Goal: Task Accomplishment & Management: Use online tool/utility

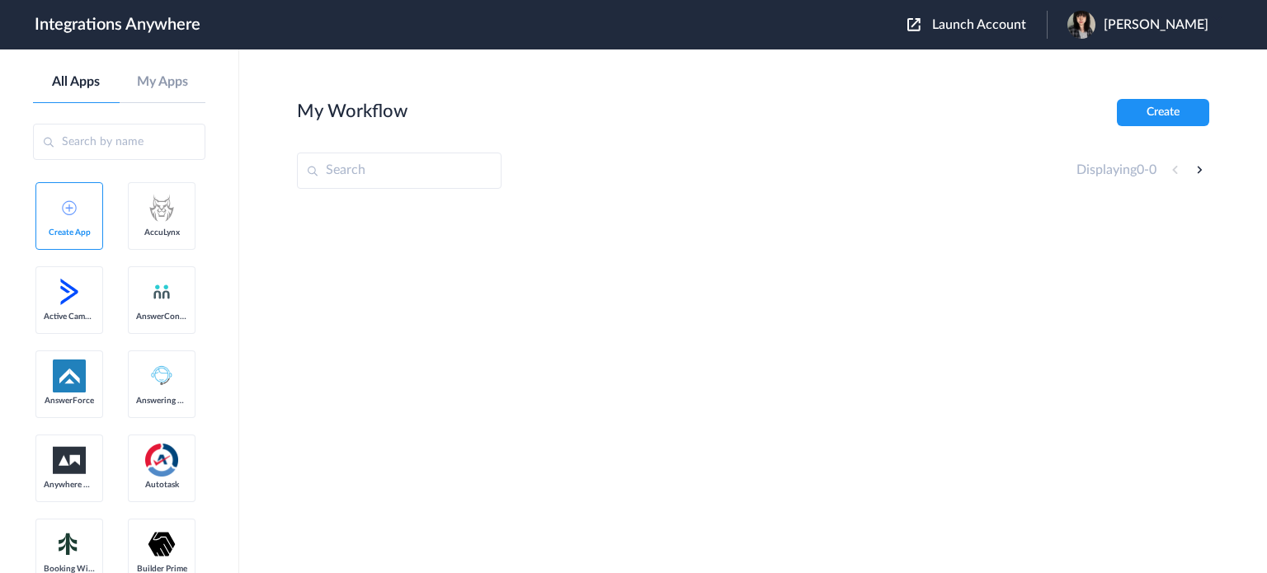
click at [1019, 22] on span "Launch Account" at bounding box center [979, 24] width 94 height 13
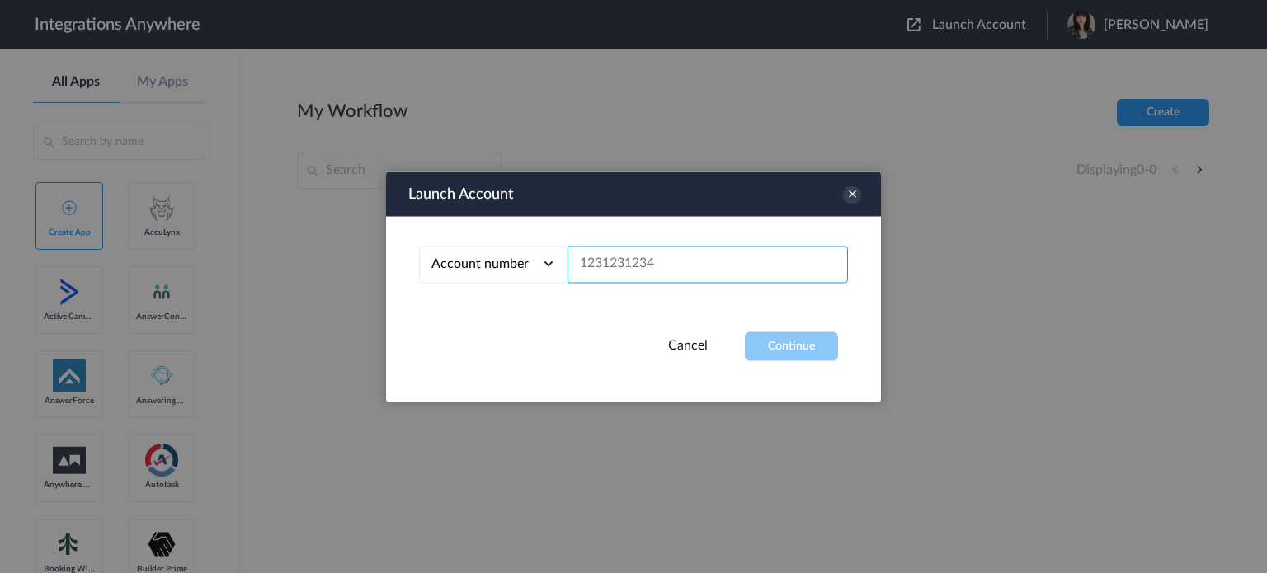
click at [639, 263] on input "text" at bounding box center [707, 264] width 280 height 37
paste input "3467668151"
type input "3467668151"
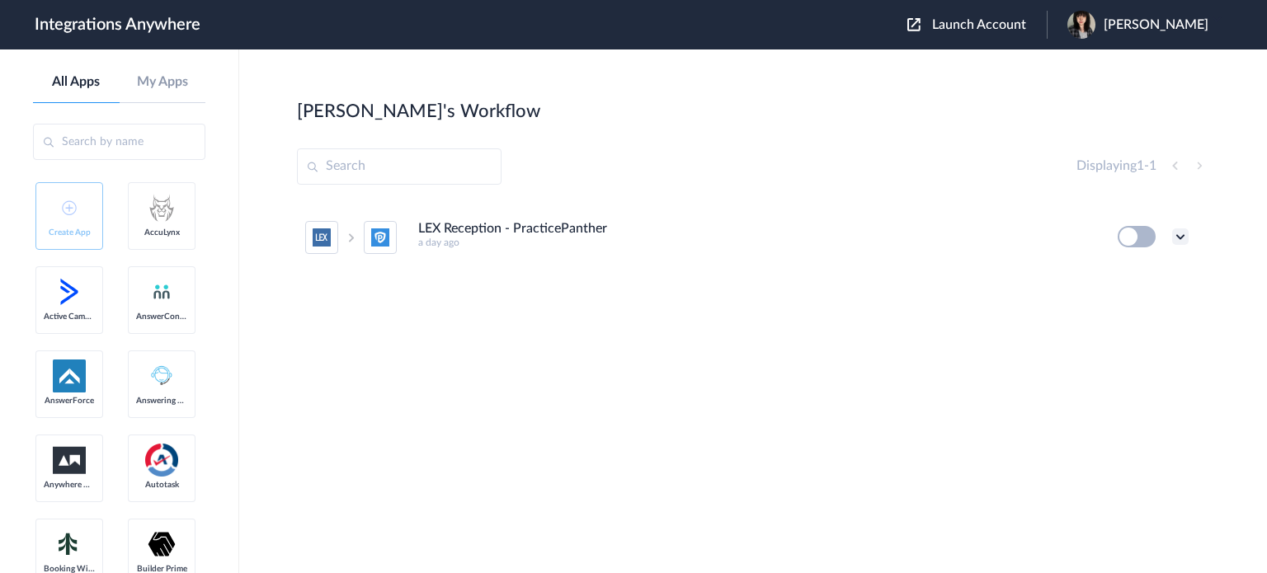
click at [1178, 241] on icon at bounding box center [1180, 236] width 16 height 16
click at [1148, 270] on li "Edit" at bounding box center [1134, 275] width 107 height 31
click at [1177, 233] on icon at bounding box center [1180, 236] width 16 height 16
click at [1184, 299] on li "Task history" at bounding box center [1134, 305] width 107 height 31
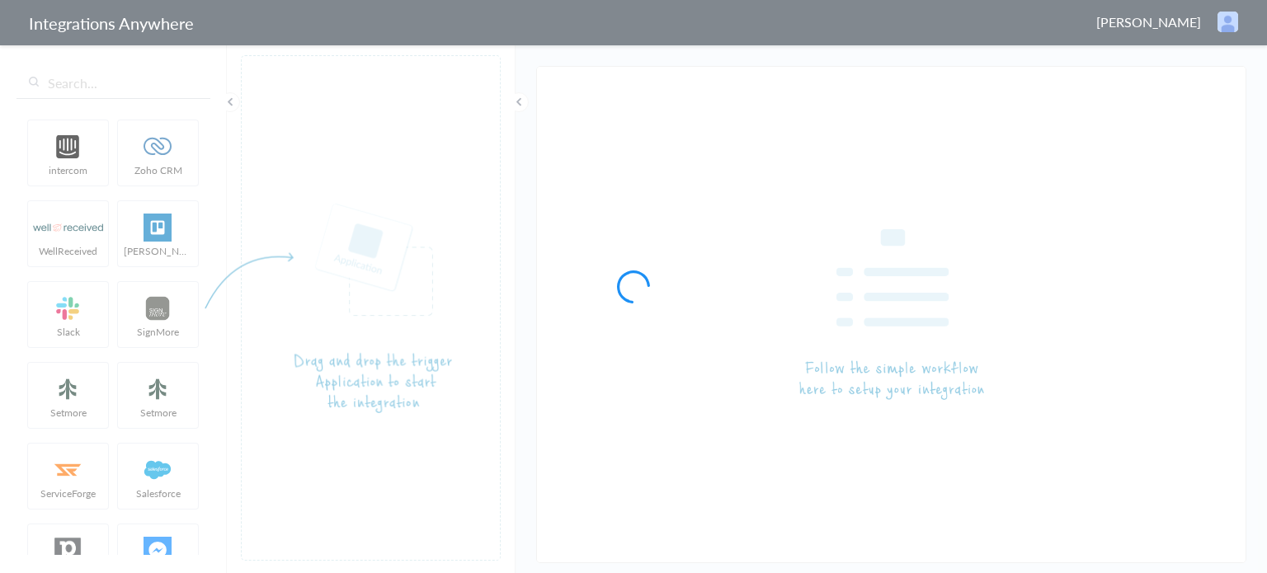
type input "LEX Reception - PracticePanther"
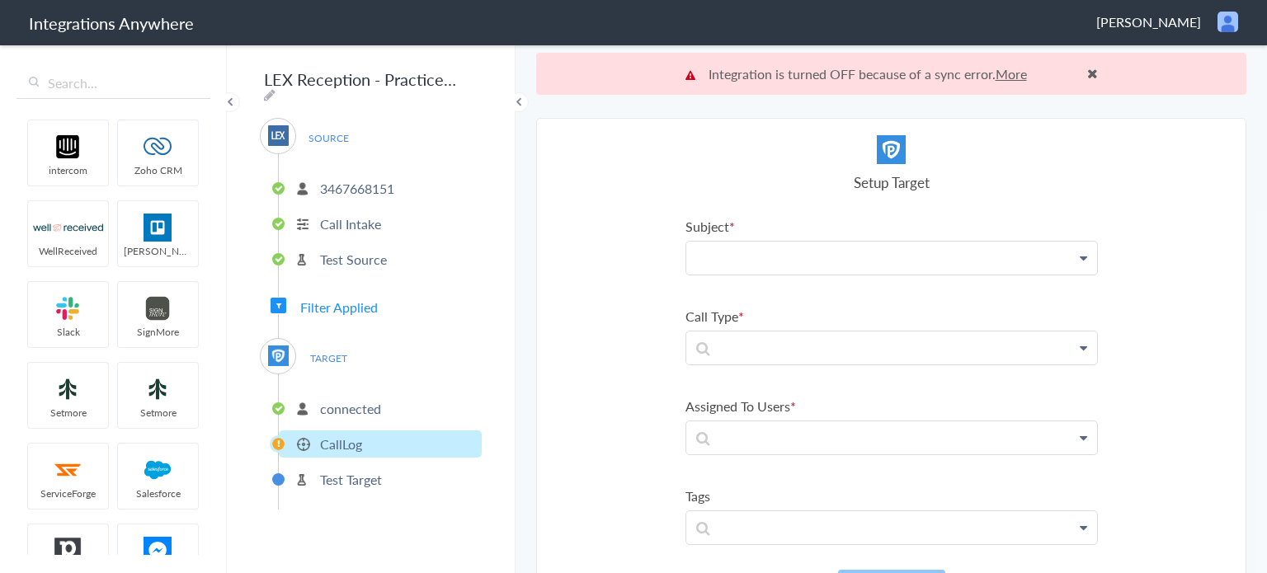
click at [802, 260] on p at bounding box center [891, 258] width 411 height 32
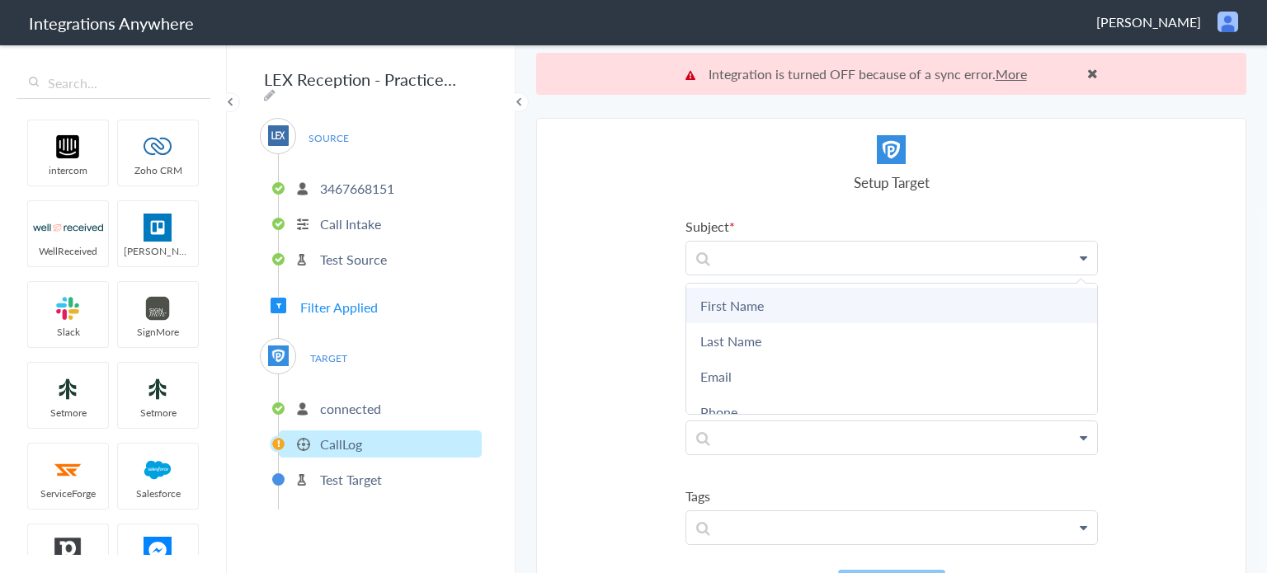
click at [795, 298] on link "First Name" at bounding box center [891, 305] width 411 height 35
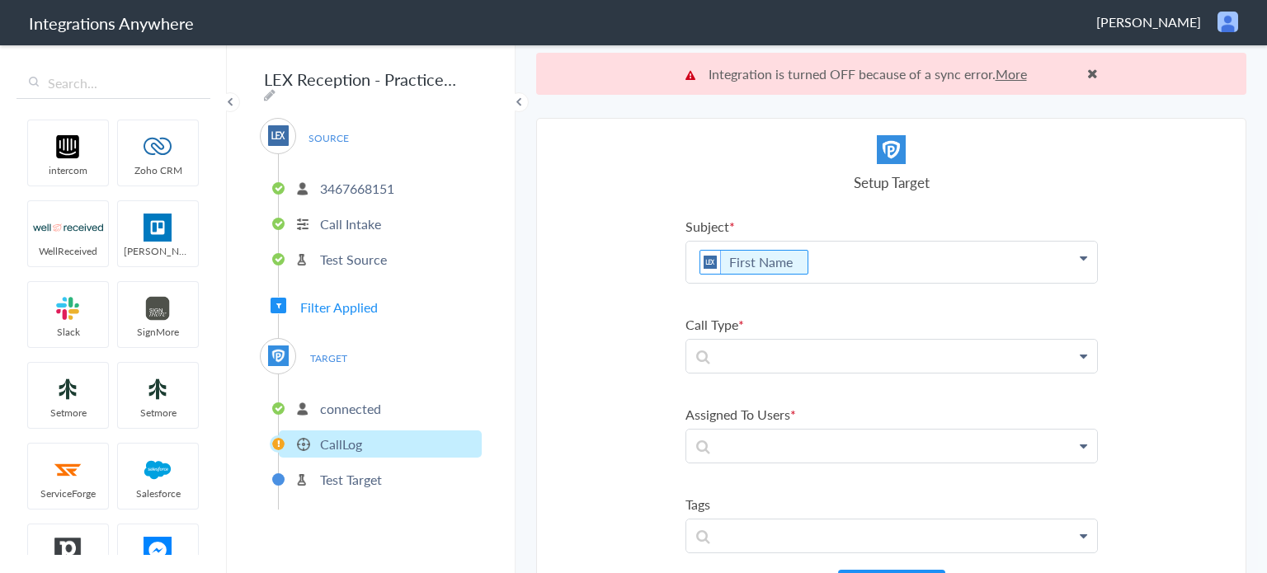
click at [825, 265] on p "First Name" at bounding box center [891, 262] width 411 height 41
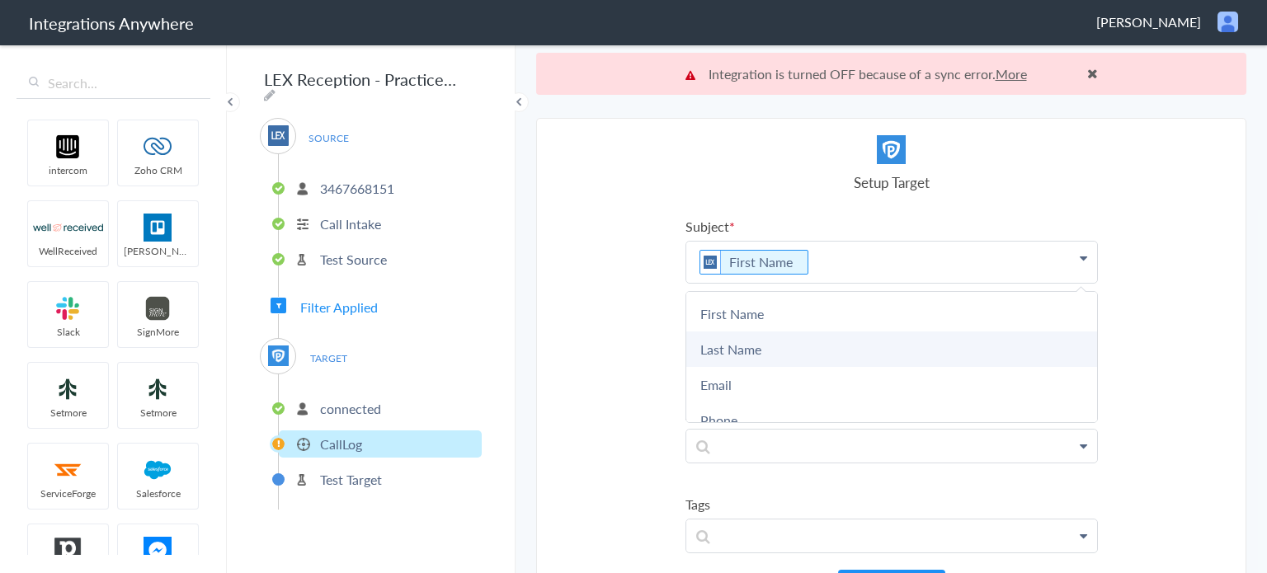
click at [799, 351] on link "Last Name" at bounding box center [891, 349] width 411 height 35
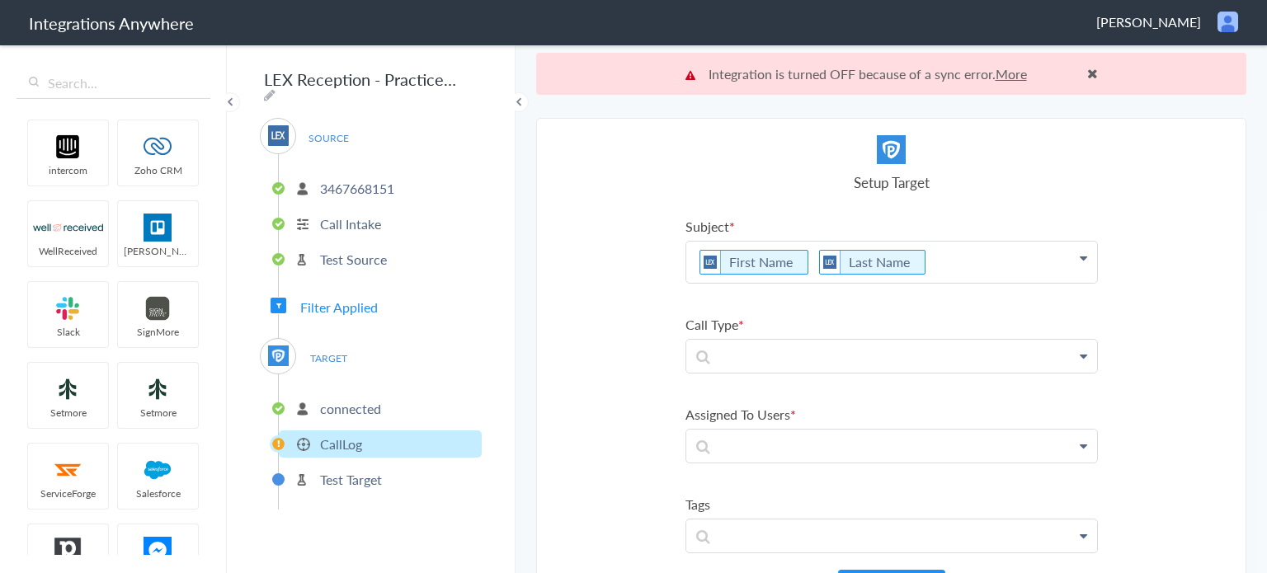
click at [1220, 162] on section "Select Account 3467668151 Rename Delete (a day ago) + connect Continue Setup So…" at bounding box center [891, 366] width 710 height 497
click at [804, 365] on link at bounding box center [891, 356] width 411 height 33
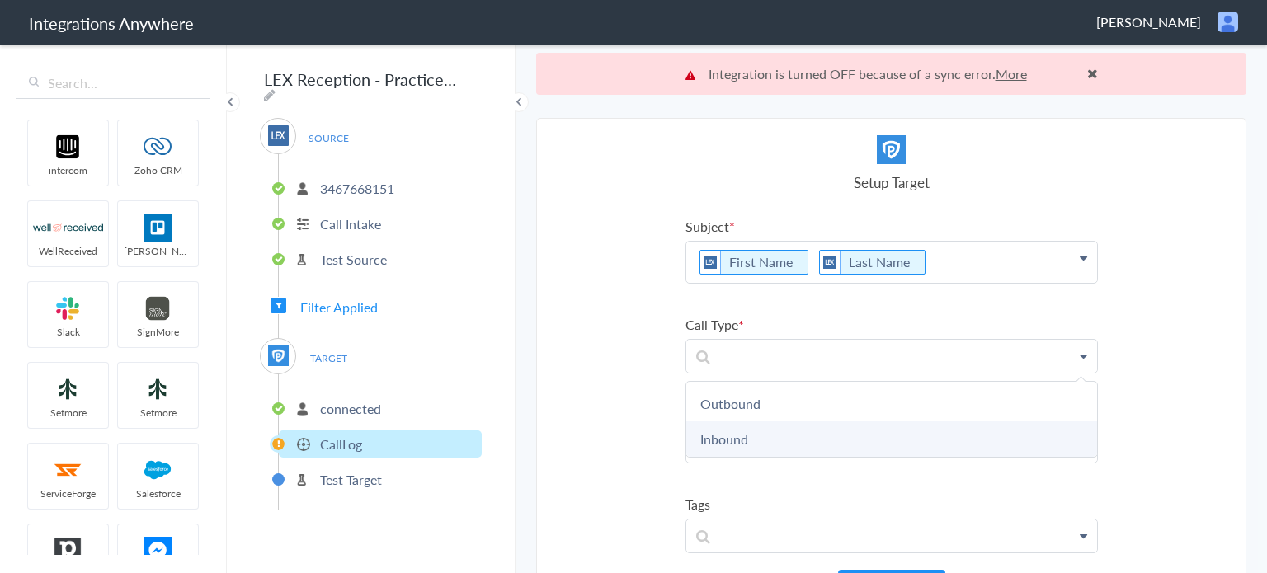
click at [749, 438] on link "Inbound" at bounding box center [891, 438] width 411 height 35
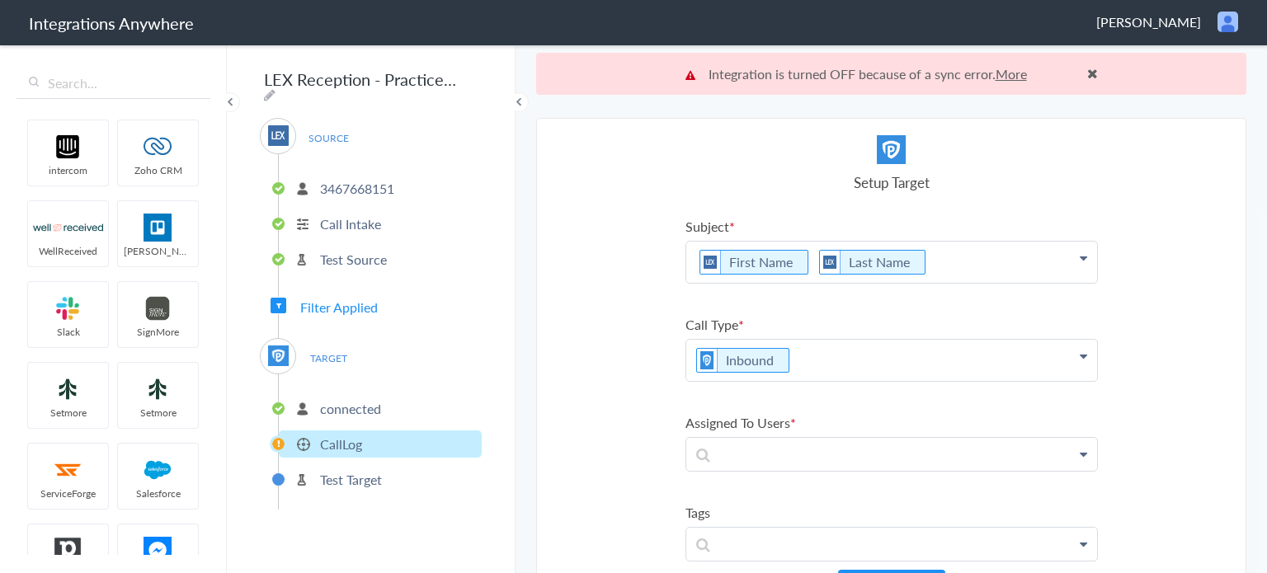
scroll to position [41, 0]
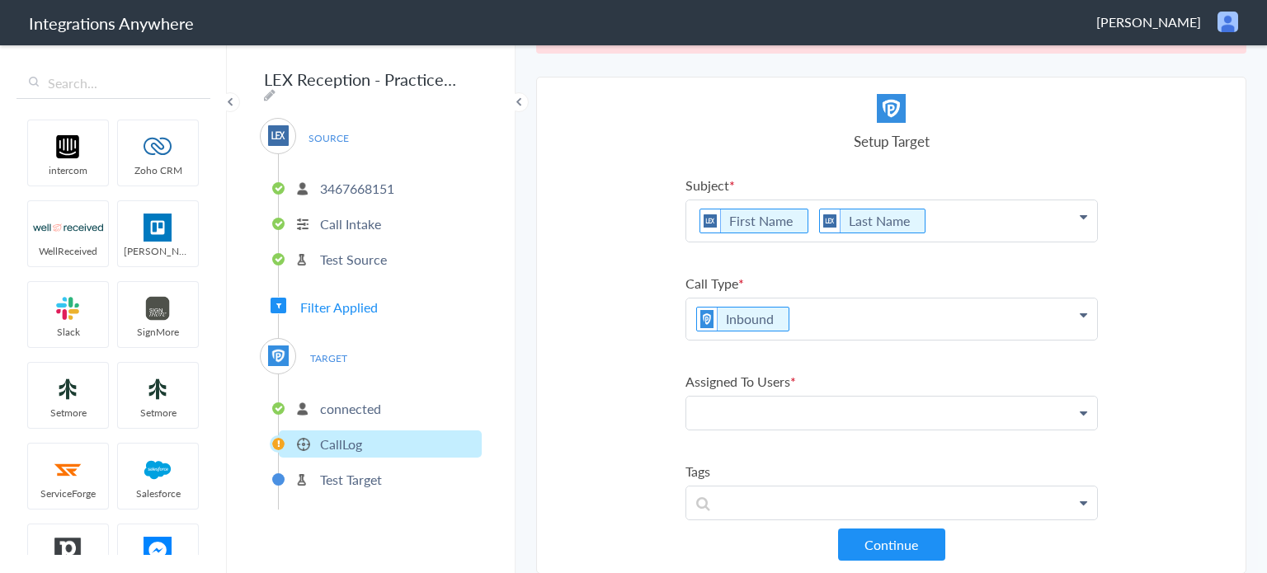
click at [815, 418] on p at bounding box center [891, 413] width 411 height 32
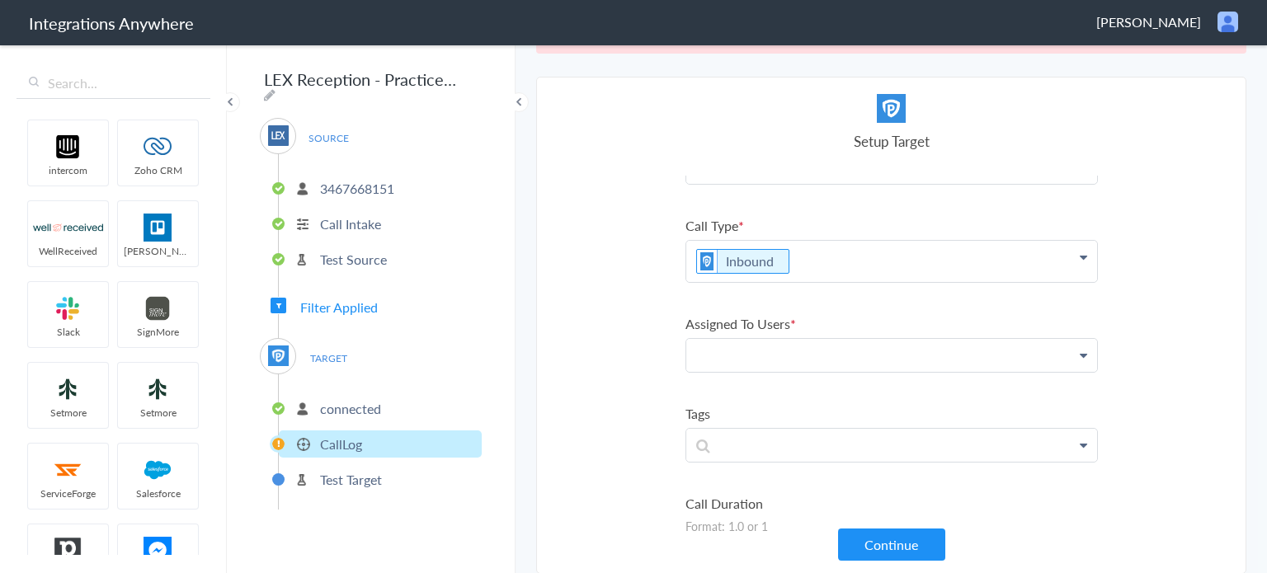
scroll to position [165, 0]
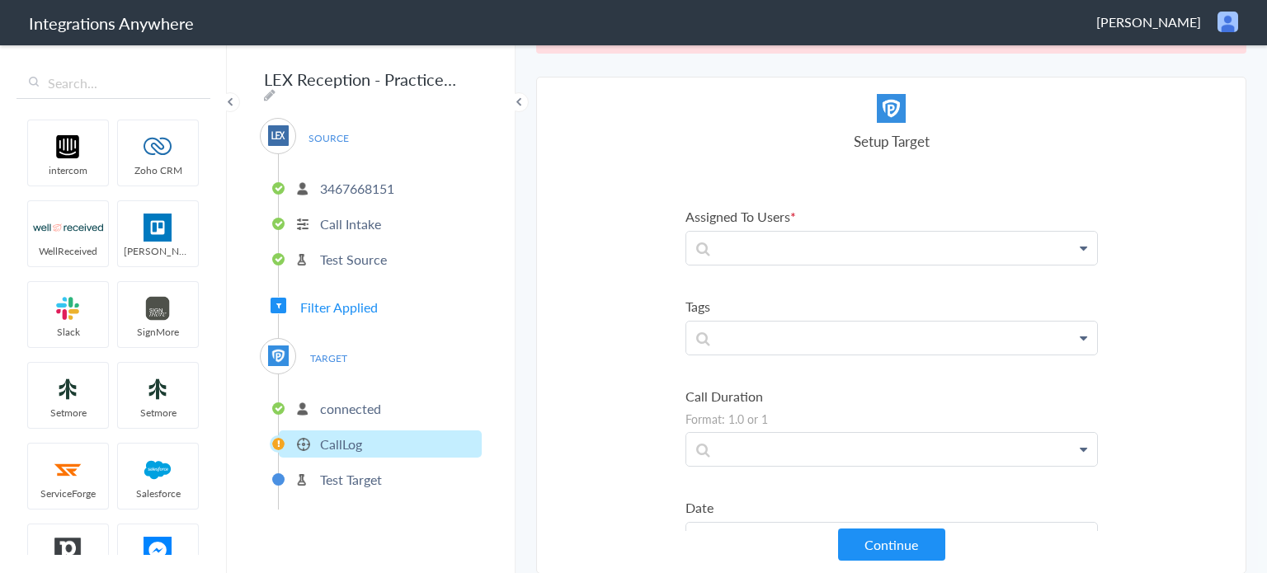
click at [1080, 244] on icon at bounding box center [1083, 248] width 7 height 13
click at [938, 245] on p at bounding box center [891, 248] width 411 height 32
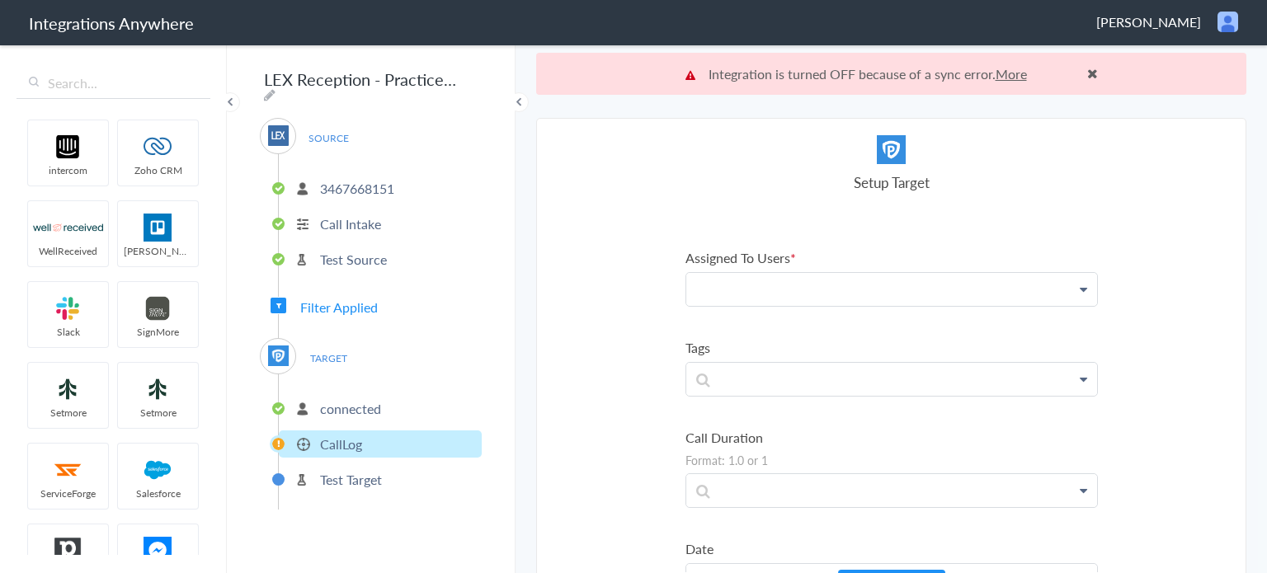
click at [755, 293] on p at bounding box center [891, 289] width 411 height 32
click at [349, 303] on span "Filter Applied" at bounding box center [339, 307] width 78 height 19
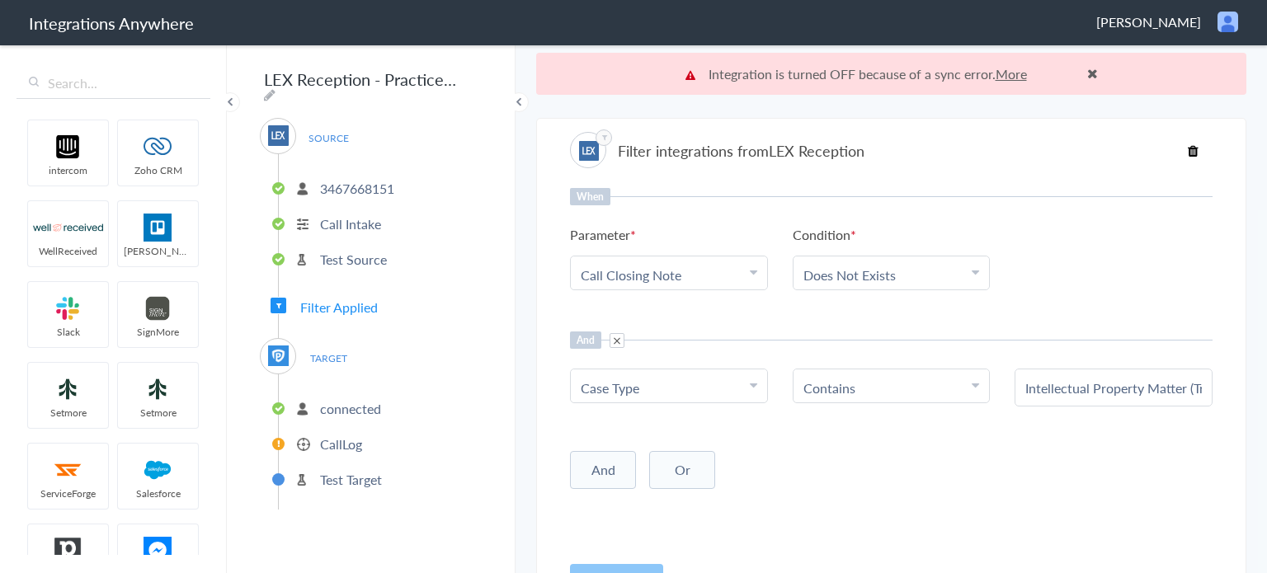
click at [349, 250] on p "Test Source" at bounding box center [353, 259] width 67 height 19
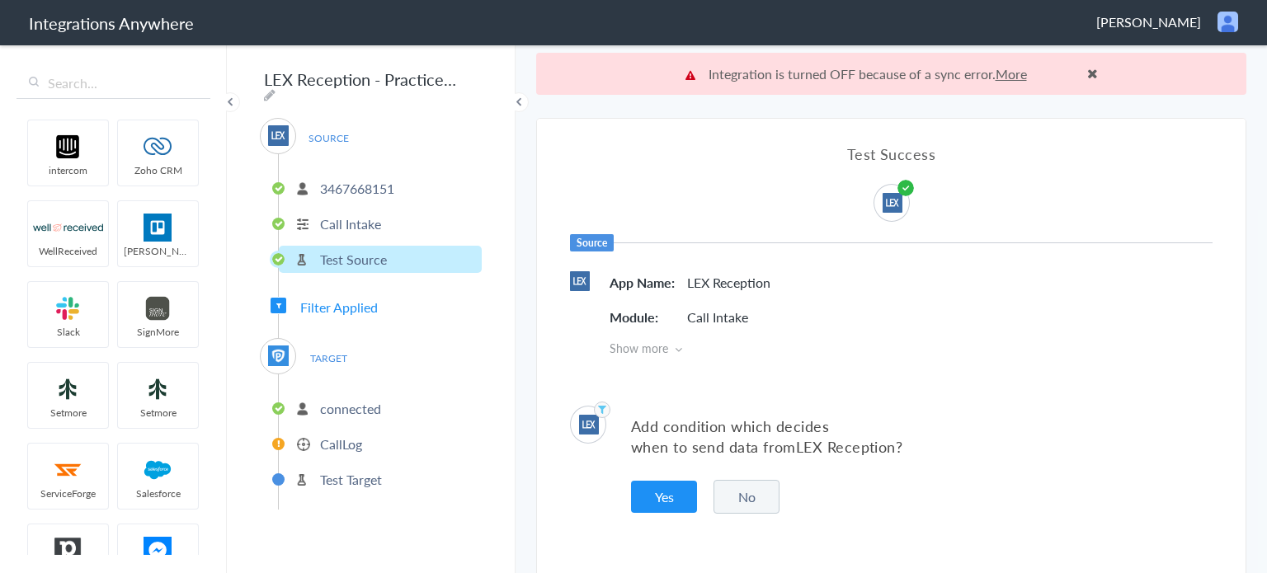
click at [358, 221] on p "Call Intake" at bounding box center [350, 223] width 61 height 19
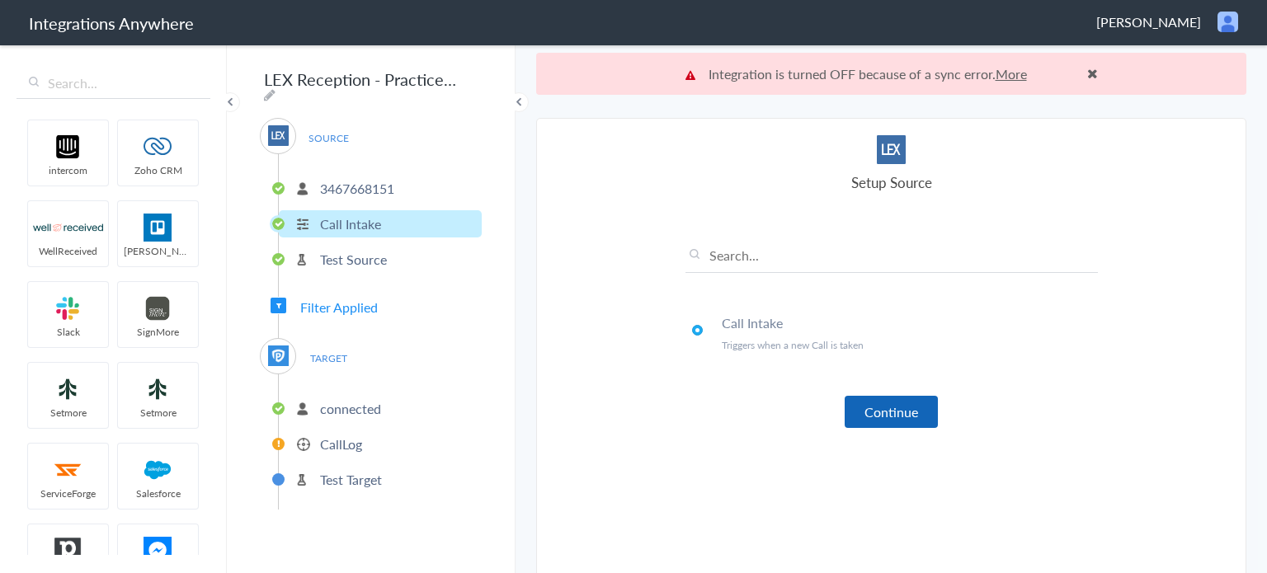
click at [910, 414] on button "Continue" at bounding box center [890, 412] width 93 height 32
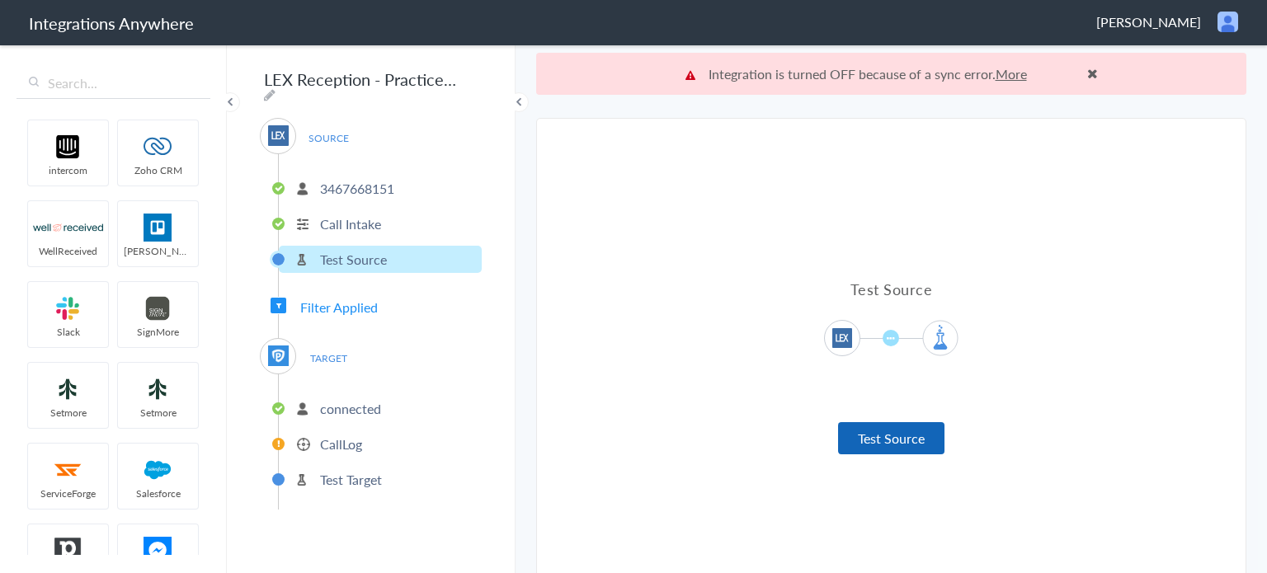
click at [906, 434] on button "Test Source" at bounding box center [891, 438] width 106 height 32
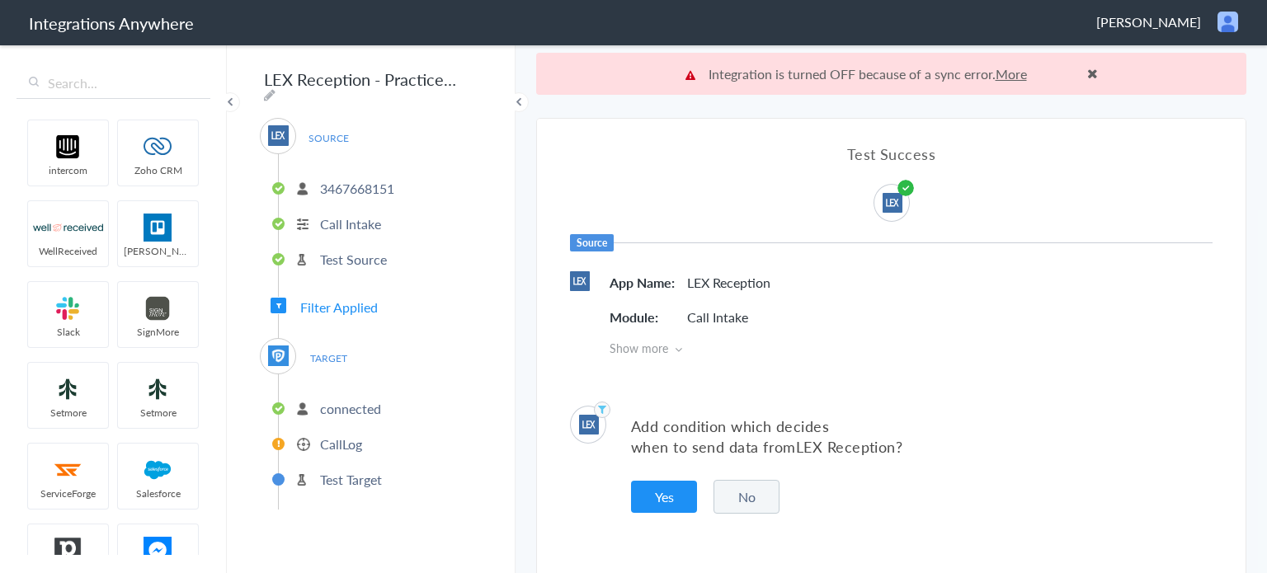
click at [328, 349] on span "TARGET" at bounding box center [328, 358] width 63 height 22
click at [752, 508] on button "No" at bounding box center [746, 497] width 66 height 34
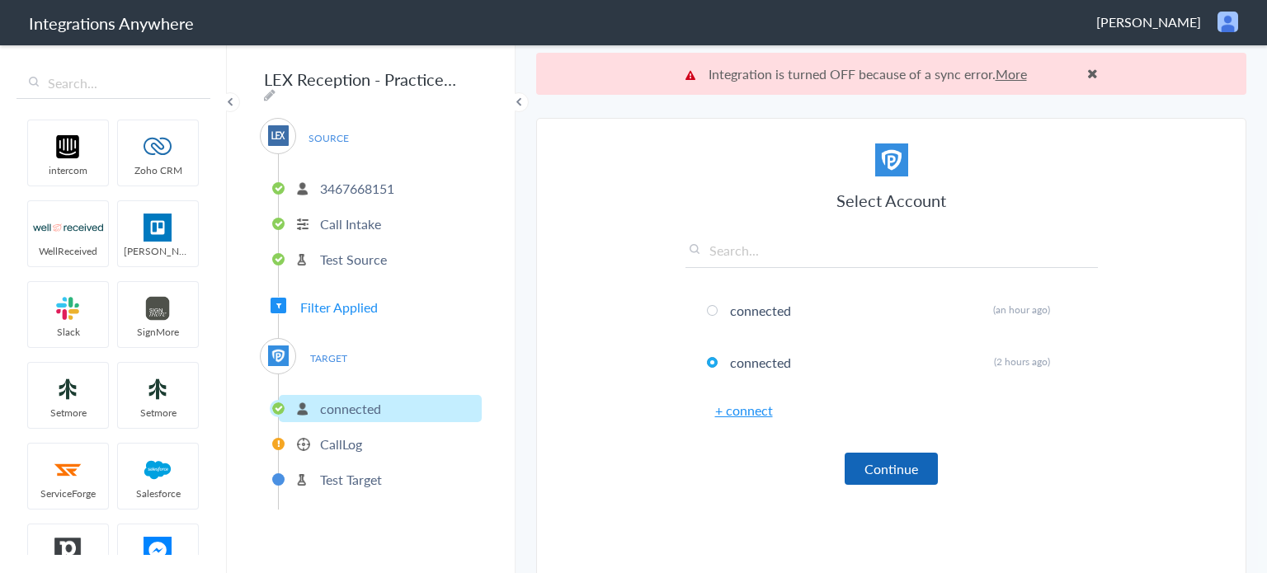
click at [899, 466] on button "Continue" at bounding box center [890, 469] width 93 height 32
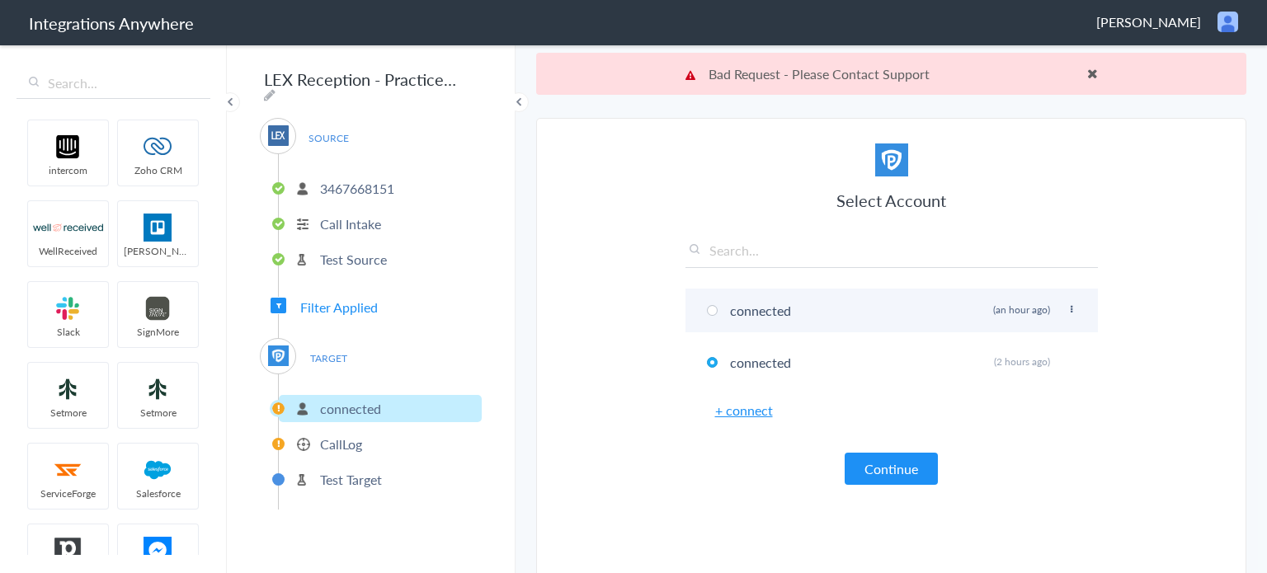
click at [751, 309] on li "connected Rename Delete (an hour ago)" at bounding box center [891, 311] width 412 height 44
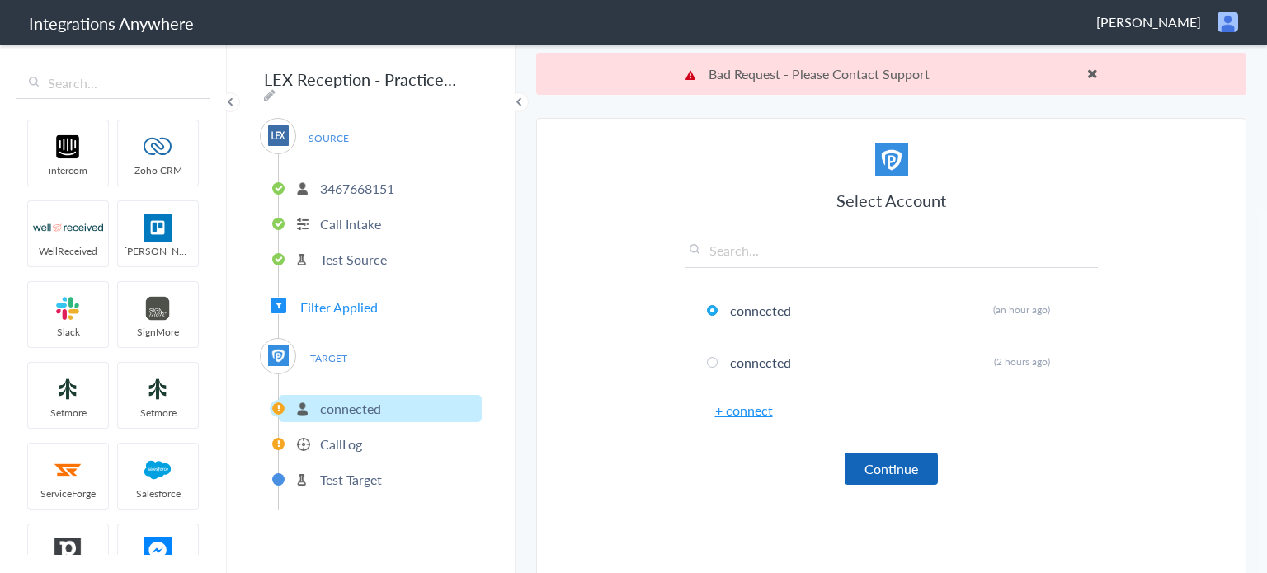
click at [894, 463] on button "Continue" at bounding box center [890, 469] width 93 height 32
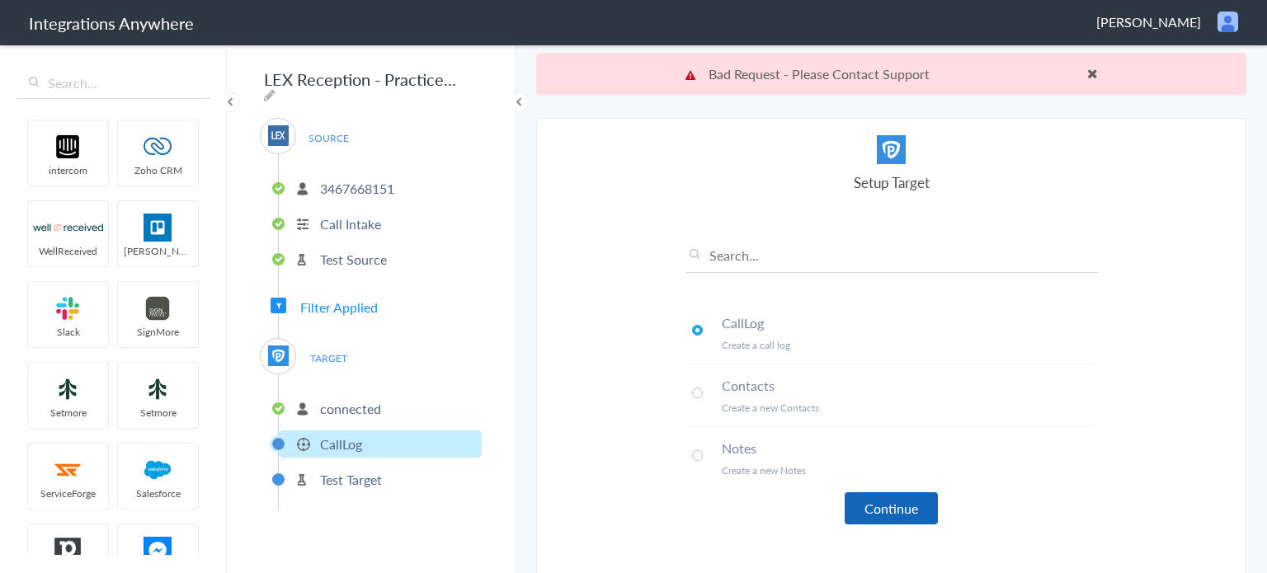
click at [868, 501] on button "Continue" at bounding box center [890, 508] width 93 height 32
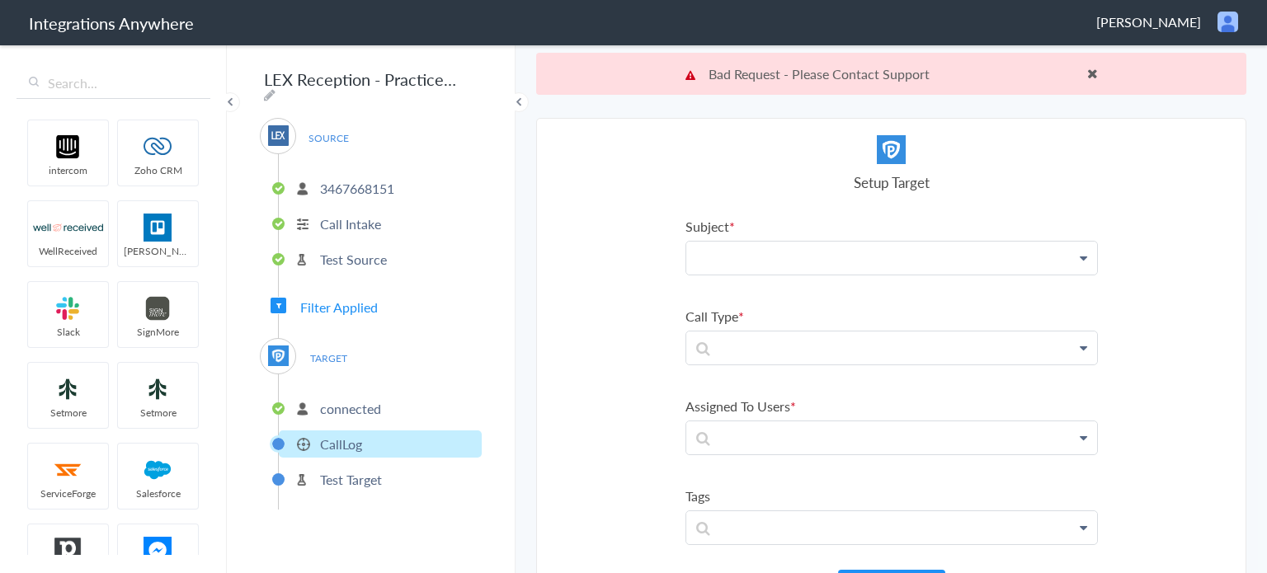
click at [810, 261] on p at bounding box center [891, 258] width 411 height 33
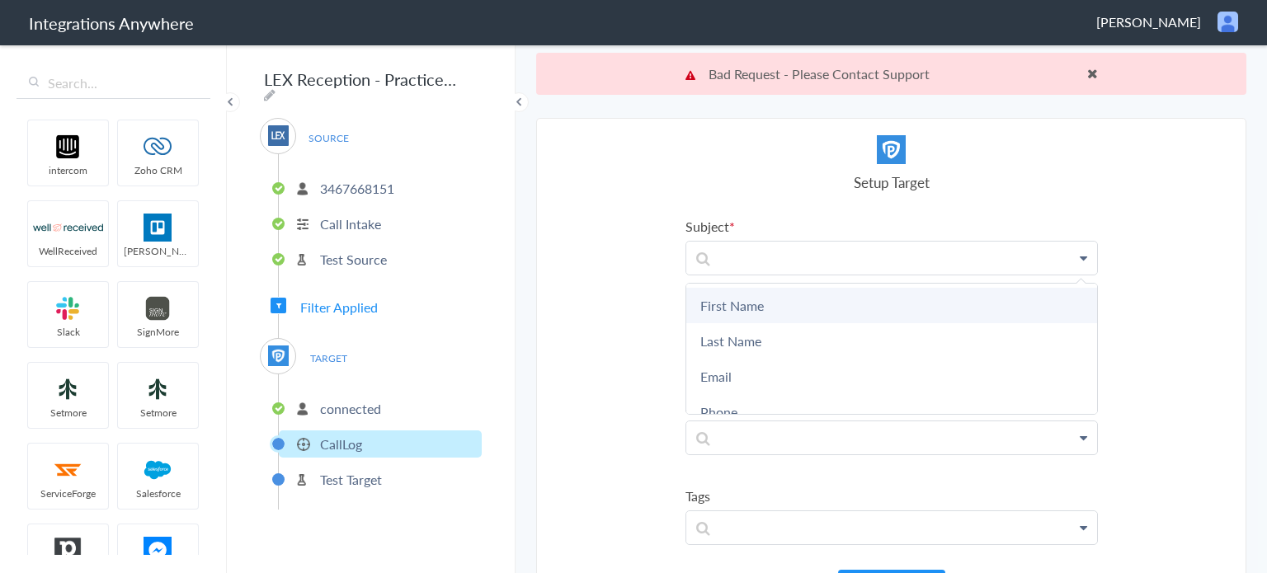
click at [778, 316] on link "First Name" at bounding box center [891, 305] width 411 height 35
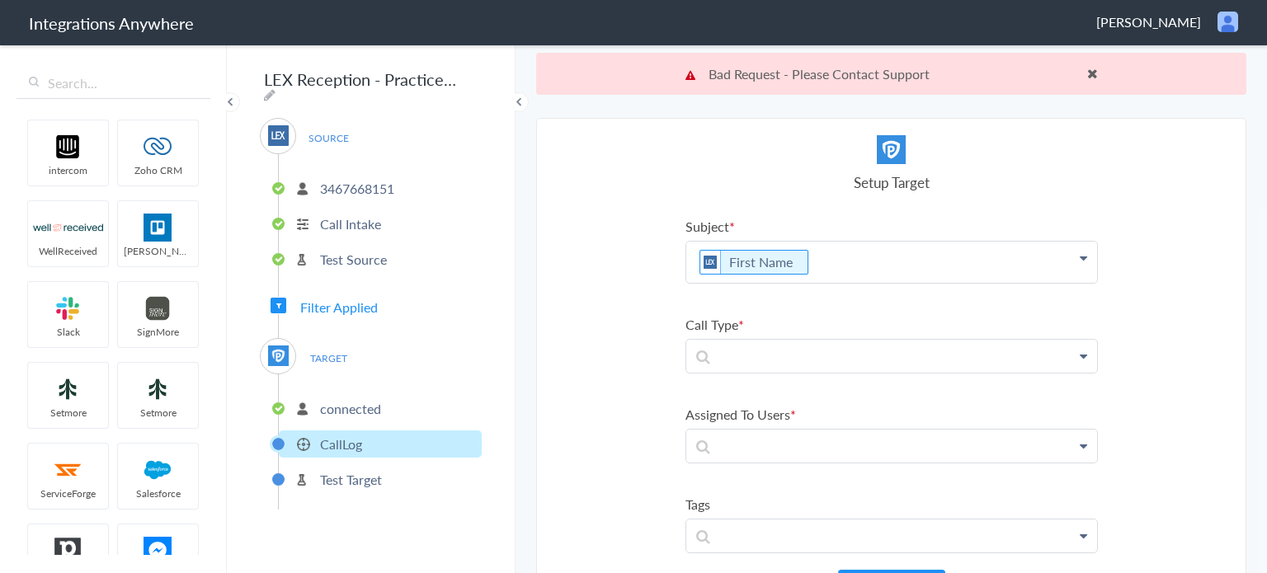
click at [821, 264] on p "First Name" at bounding box center [891, 262] width 411 height 41
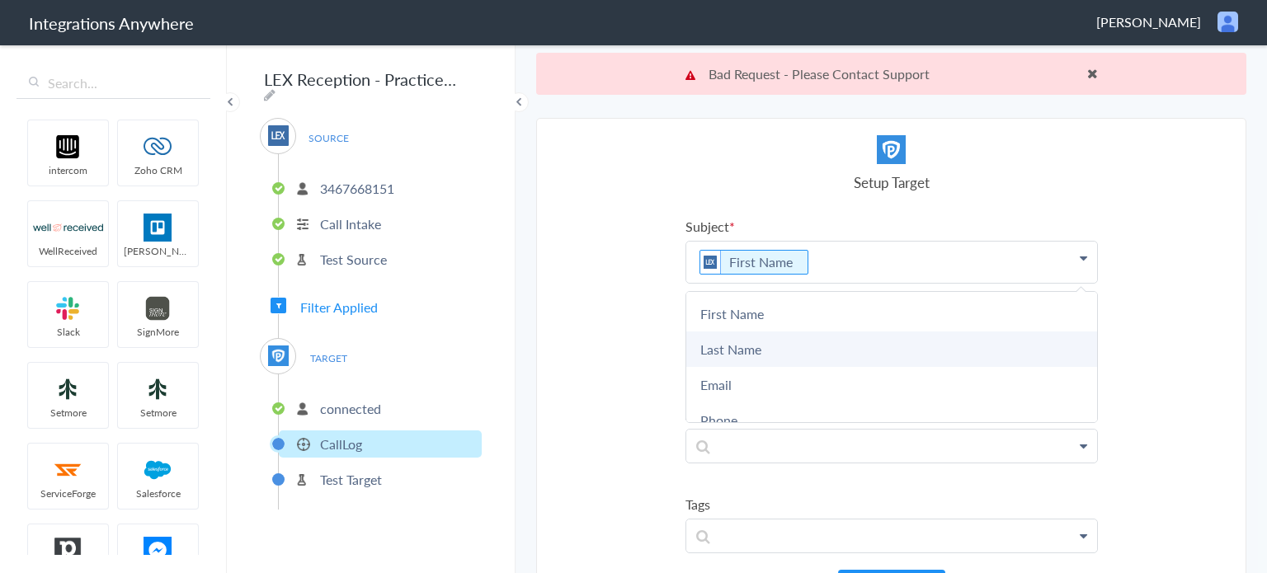
click at [822, 349] on link "Last Name" at bounding box center [891, 349] width 411 height 35
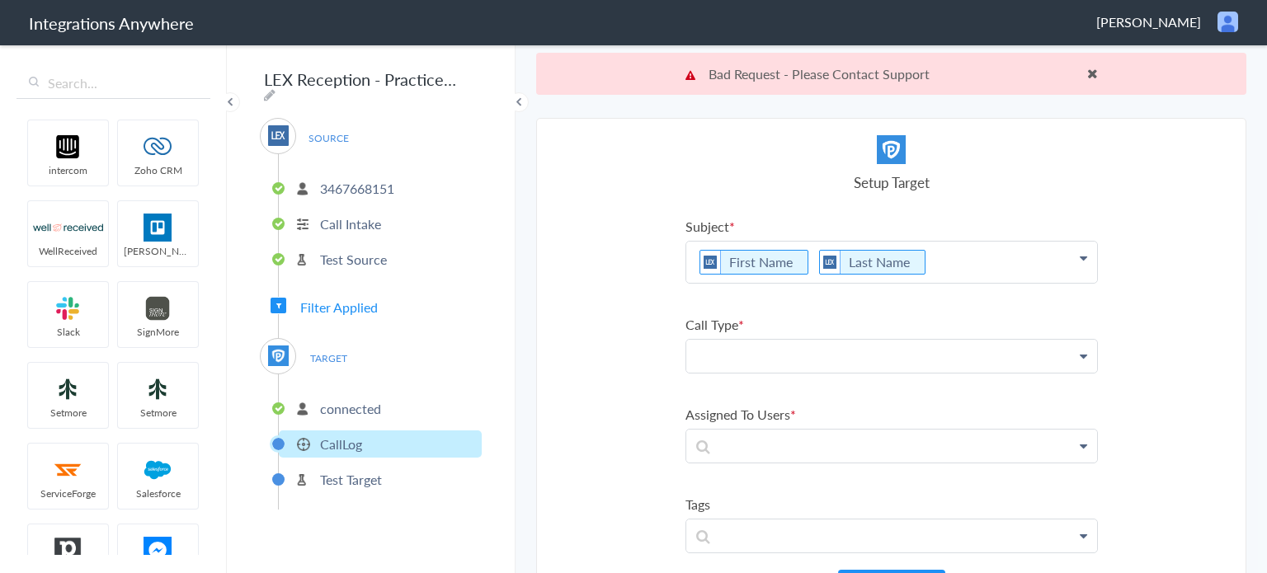
click at [822, 352] on p at bounding box center [891, 356] width 411 height 33
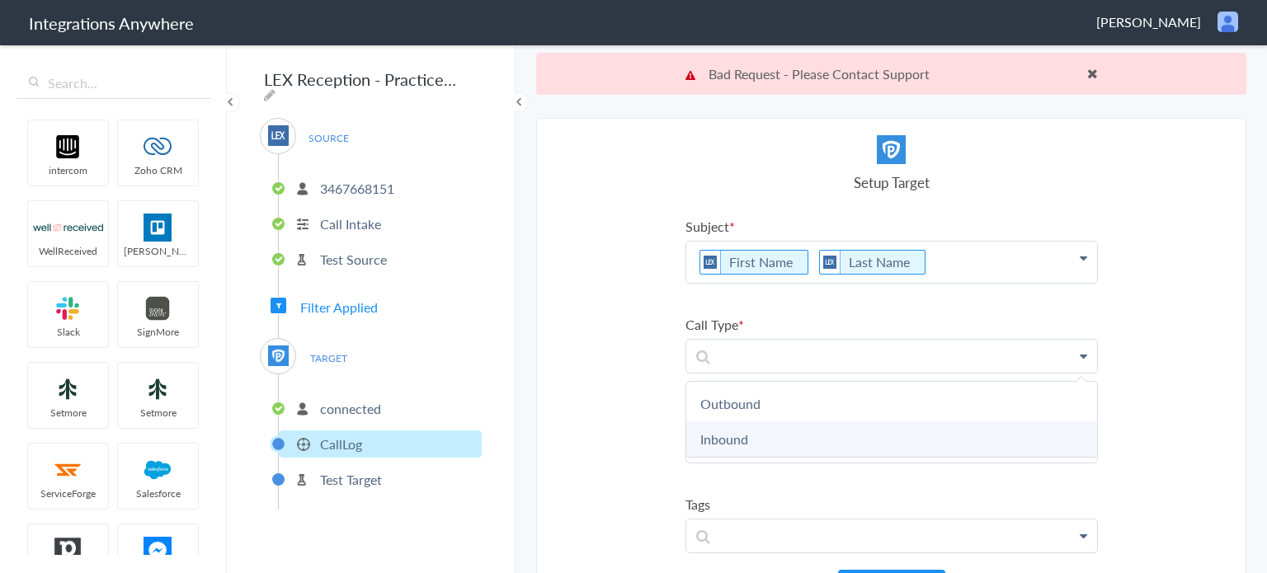
click at [768, 438] on link "Inbound" at bounding box center [891, 438] width 411 height 35
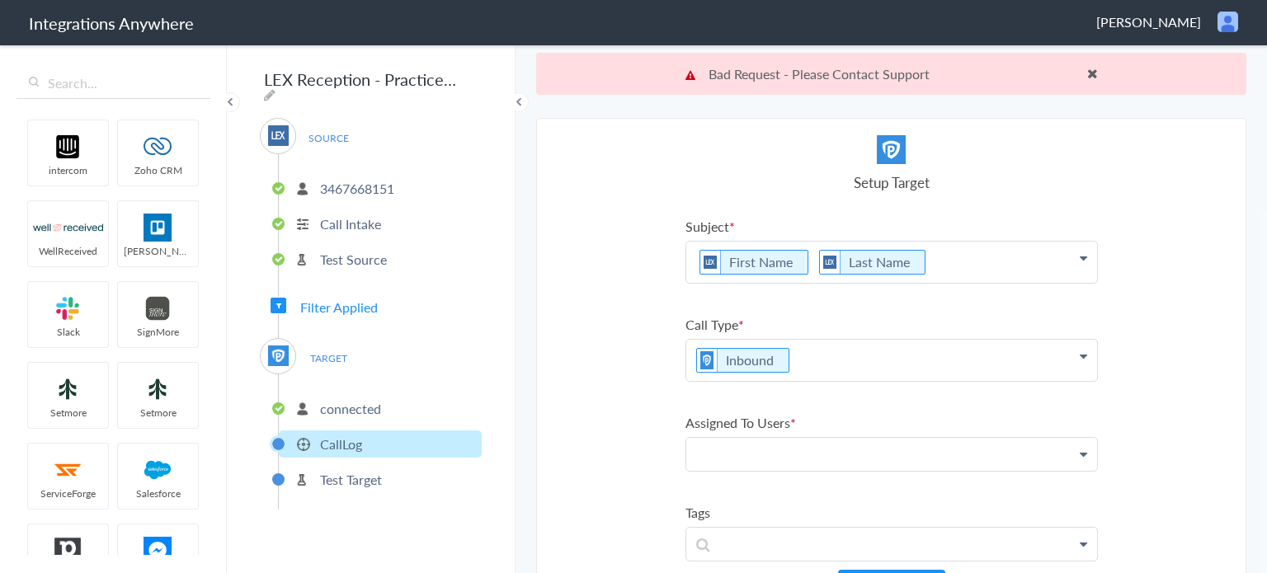
click at [779, 448] on p at bounding box center [891, 454] width 411 height 33
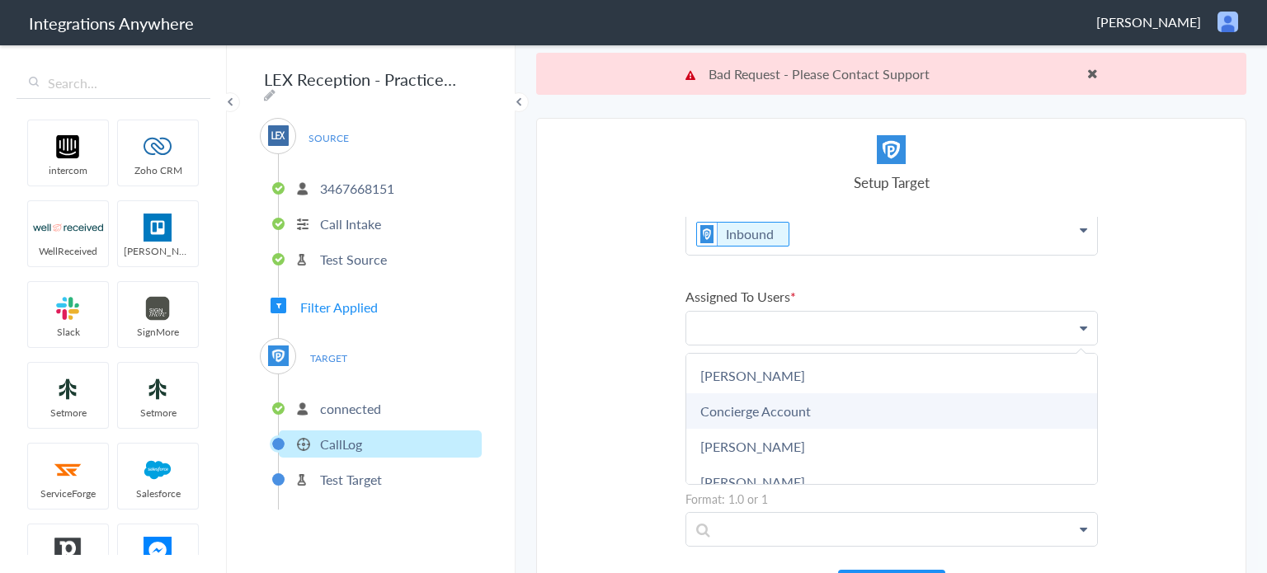
scroll to position [165, 0]
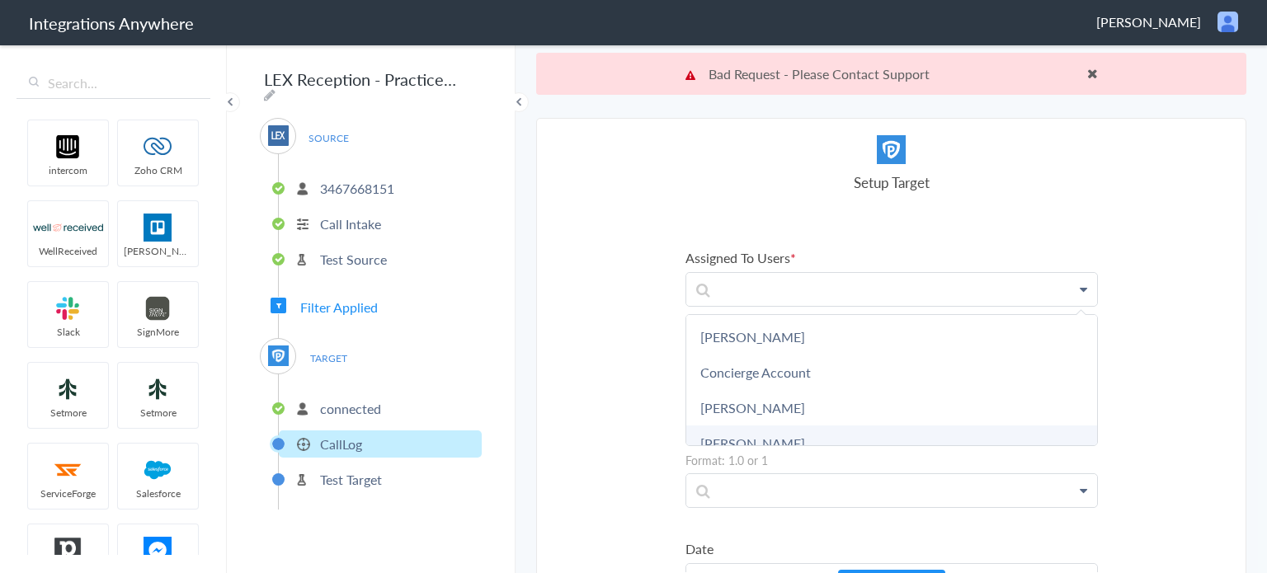
click at [790, 435] on link "[PERSON_NAME]" at bounding box center [891, 443] width 411 height 35
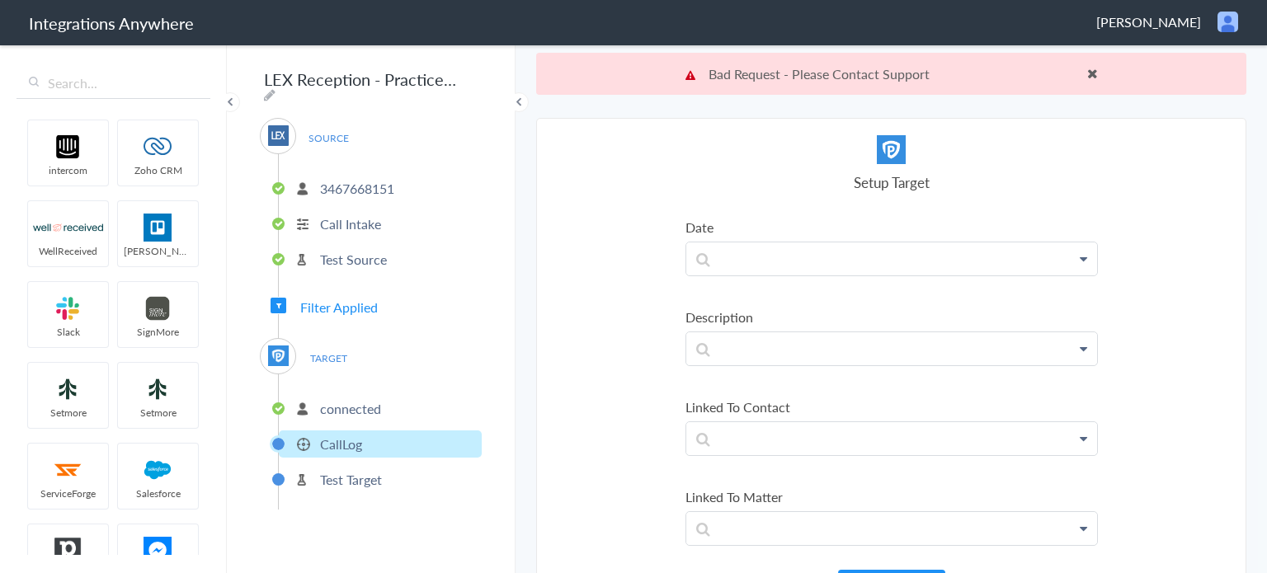
scroll to position [577, 0]
click at [759, 271] on p at bounding box center [891, 266] width 411 height 33
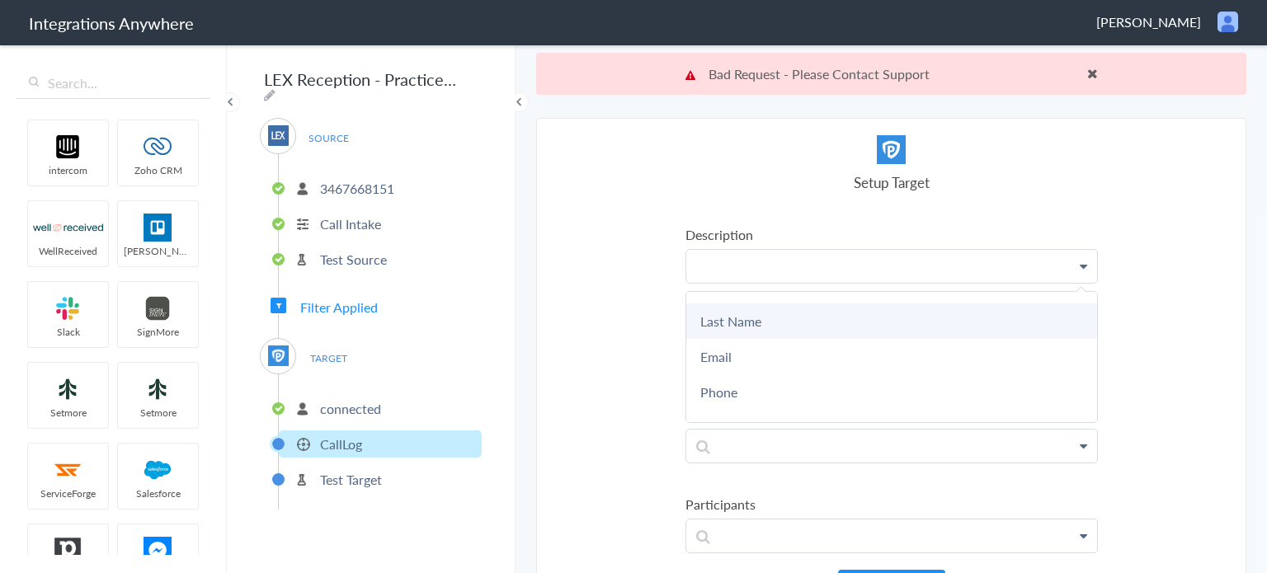
scroll to position [0, 0]
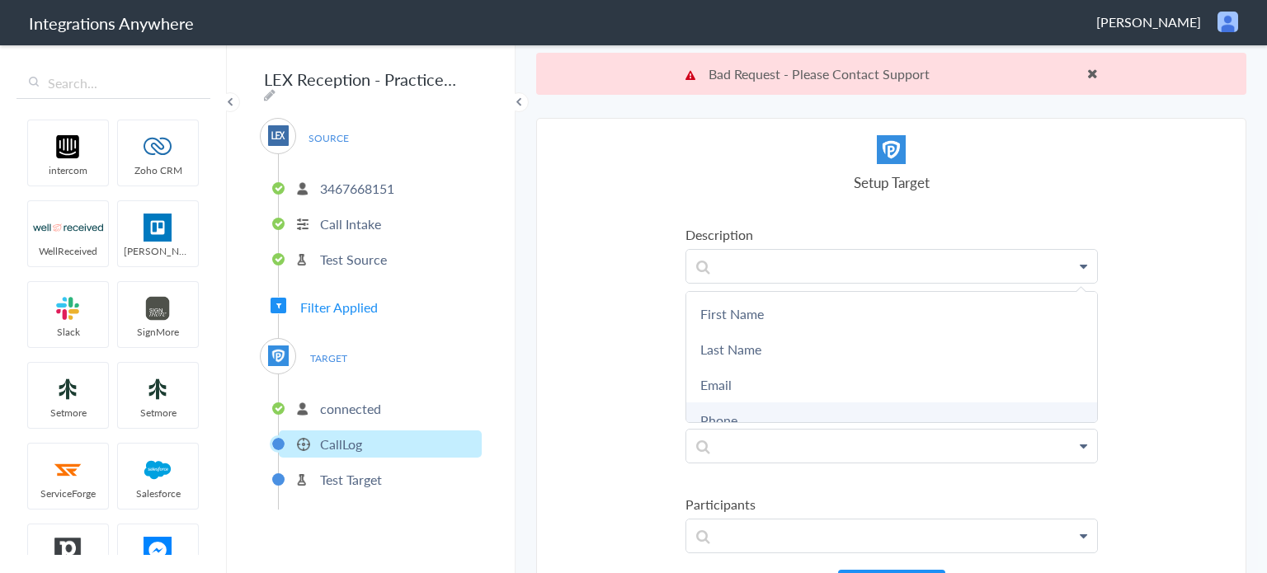
click at [760, 404] on link "Phone" at bounding box center [891, 419] width 411 height 35
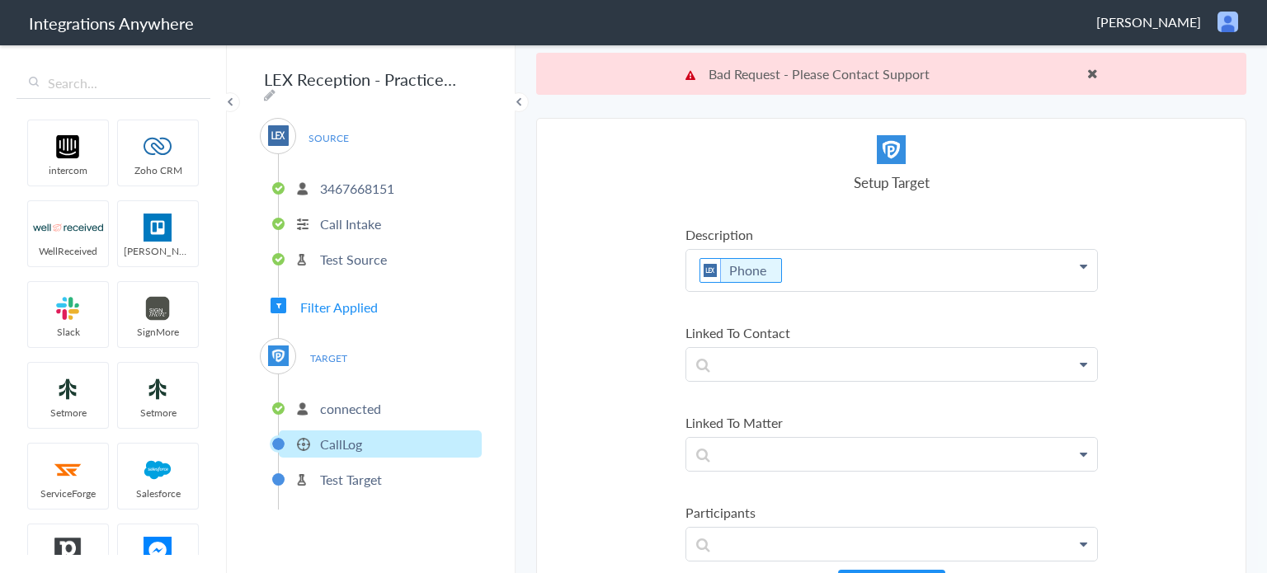
click at [828, 250] on p "Phone" at bounding box center [891, 270] width 411 height 41
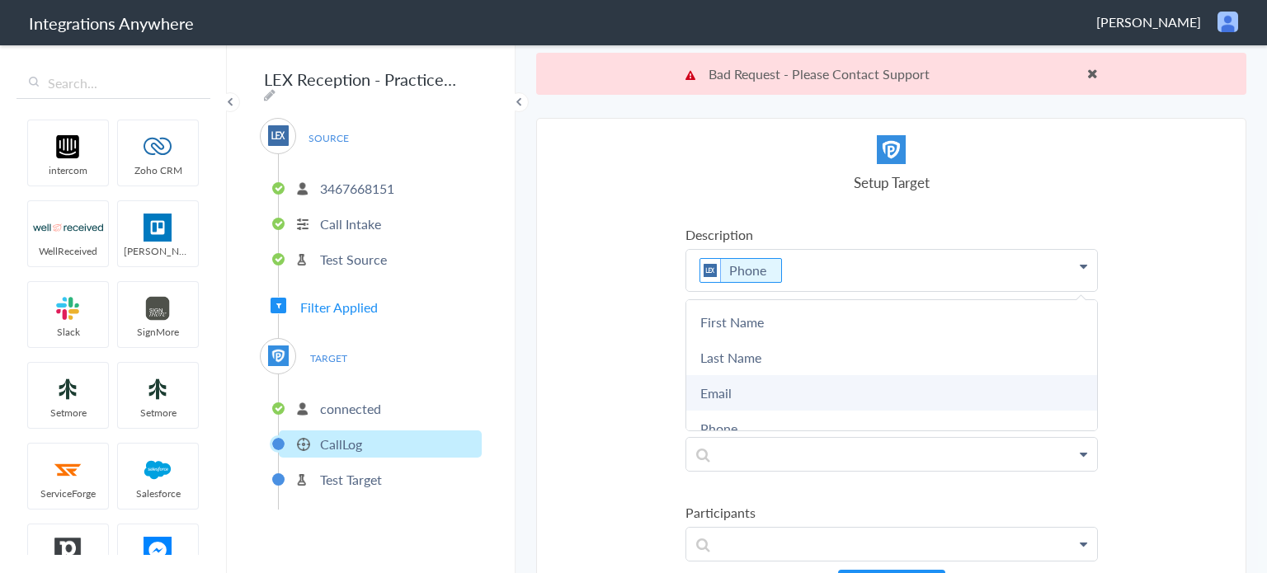
click at [797, 376] on link "Email" at bounding box center [891, 392] width 411 height 35
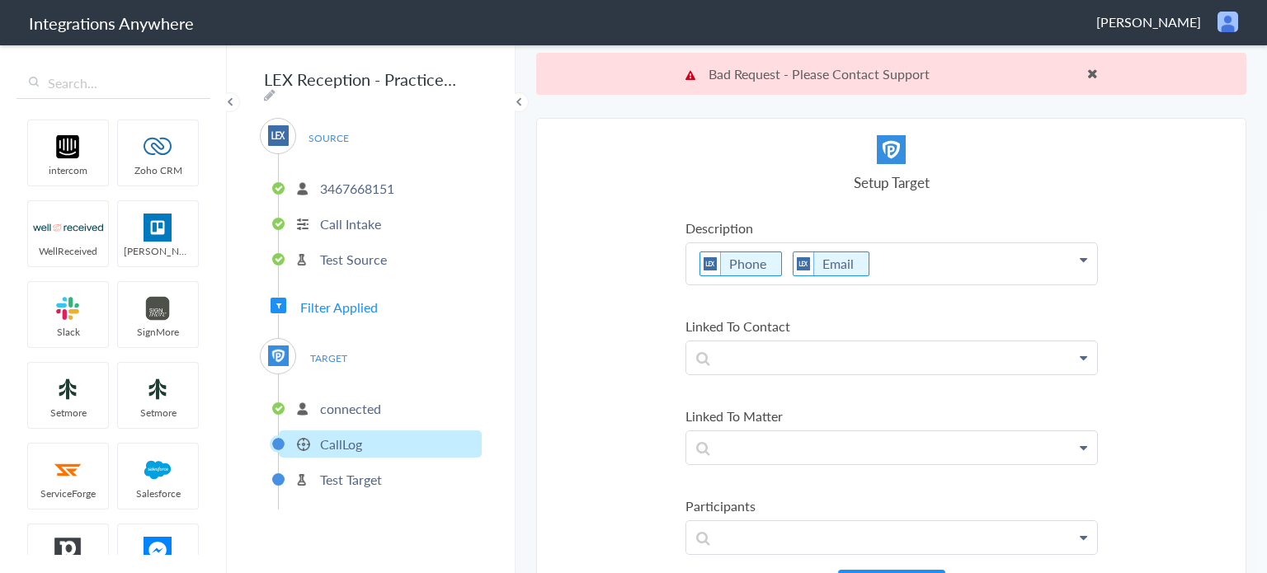
scroll to position [586, 0]
click at [919, 255] on p "Phone Email" at bounding box center [891, 262] width 411 height 41
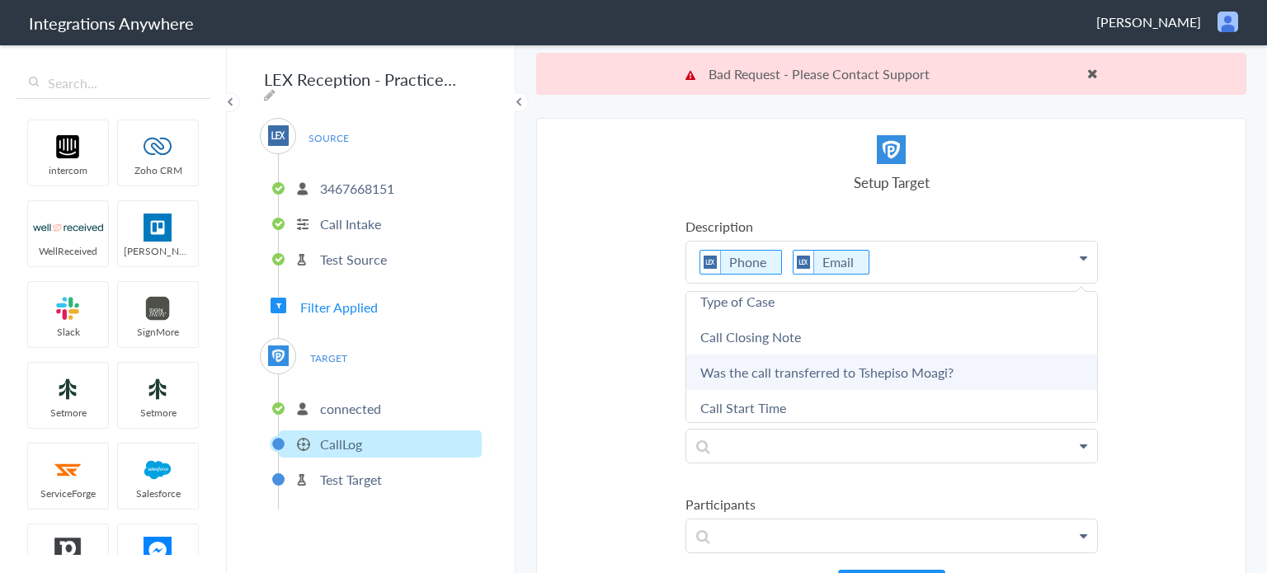
scroll to position [742, 0]
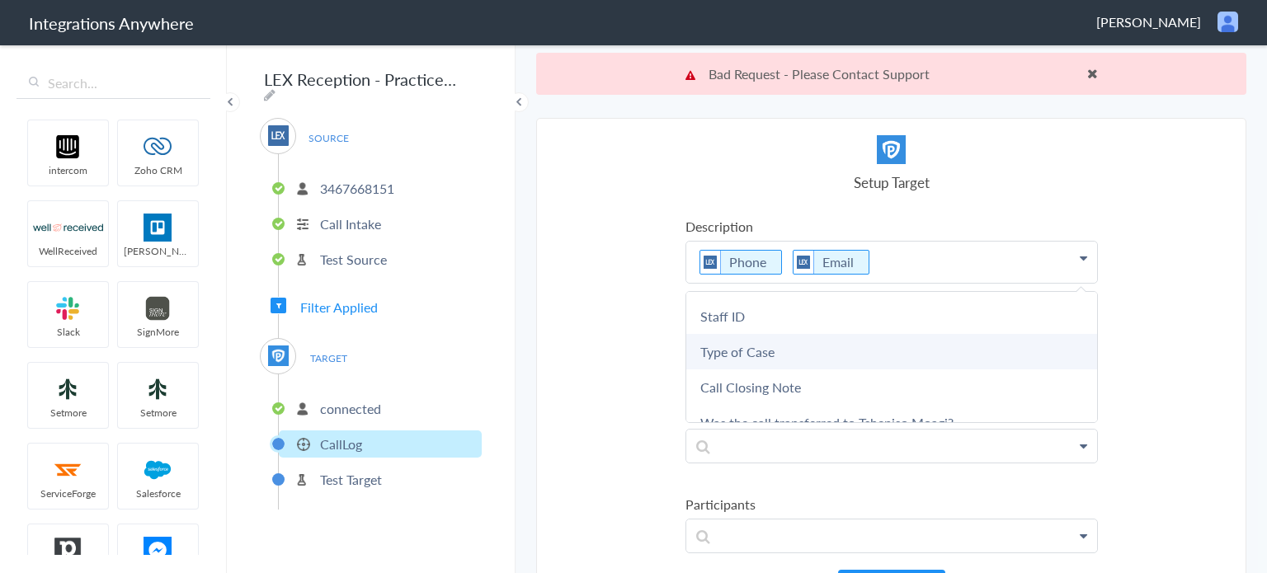
click at [768, 334] on link "Type of Case" at bounding box center [891, 351] width 411 height 35
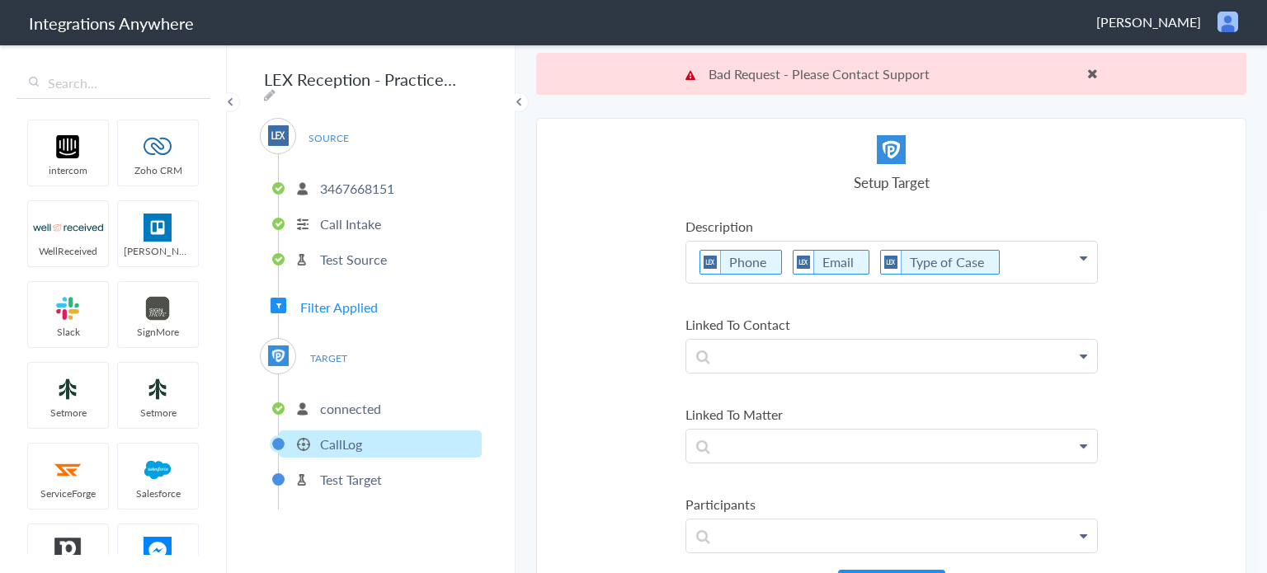
click at [1023, 257] on p "Phone Email Type of Case" at bounding box center [891, 262] width 411 height 41
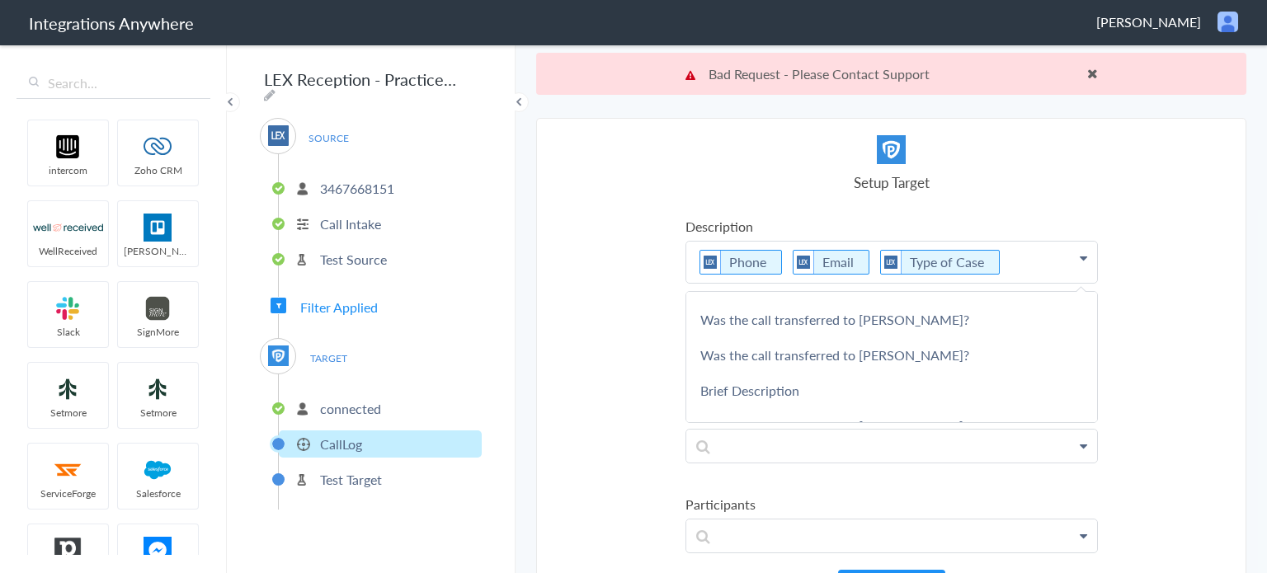
scroll to position [445, 0]
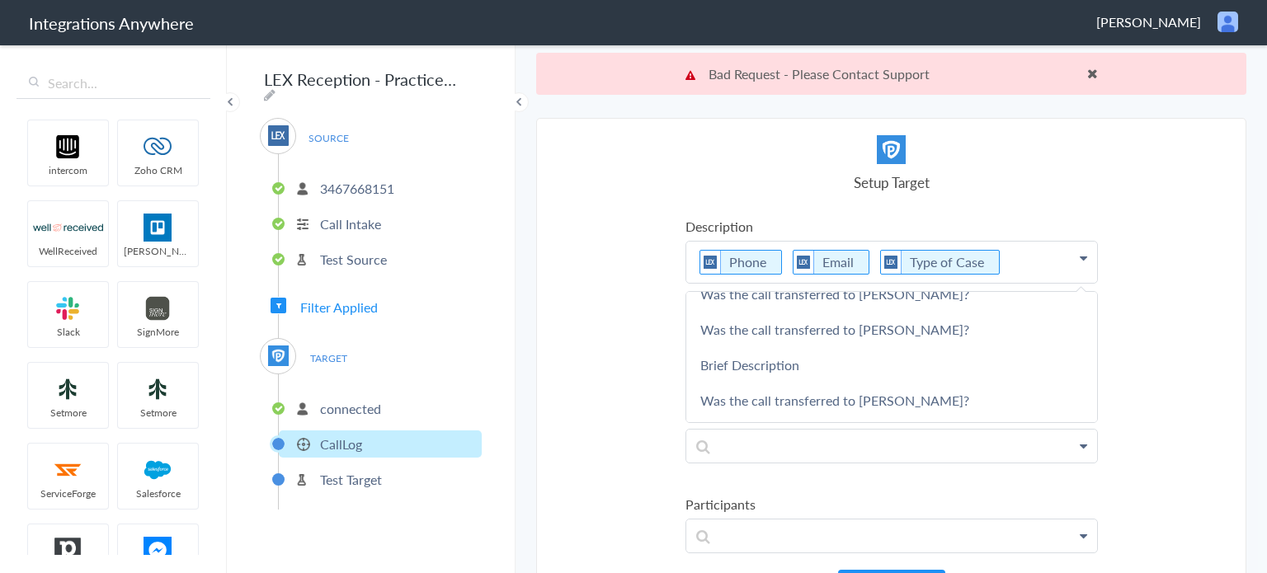
click at [797, 355] on link "Brief Description" at bounding box center [891, 364] width 411 height 35
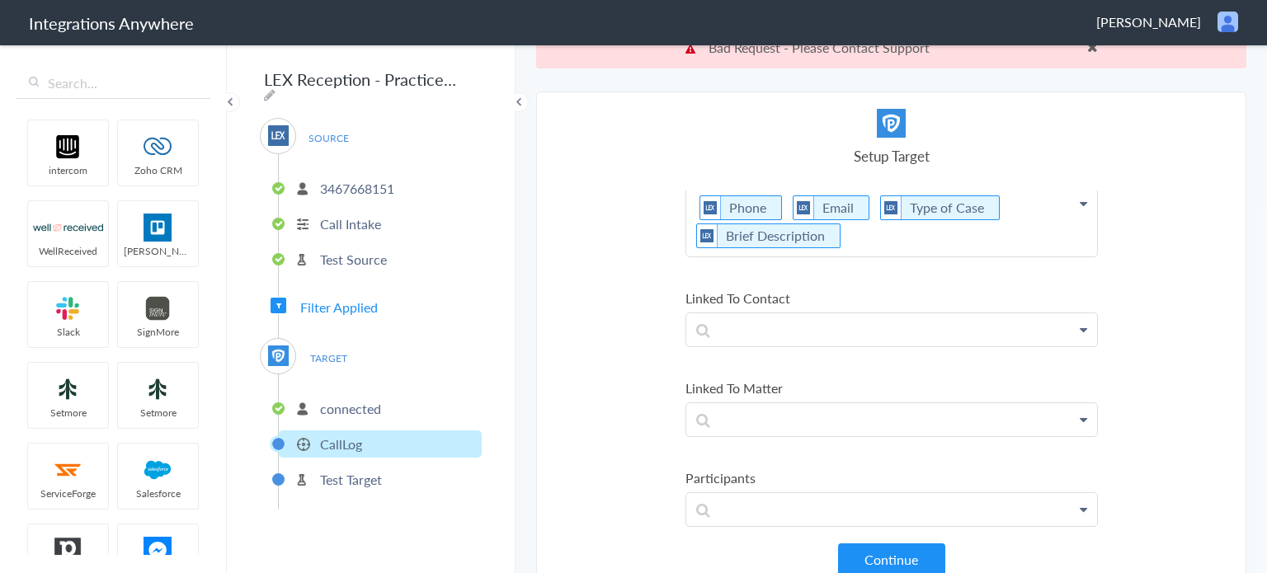
scroll to position [41, 0]
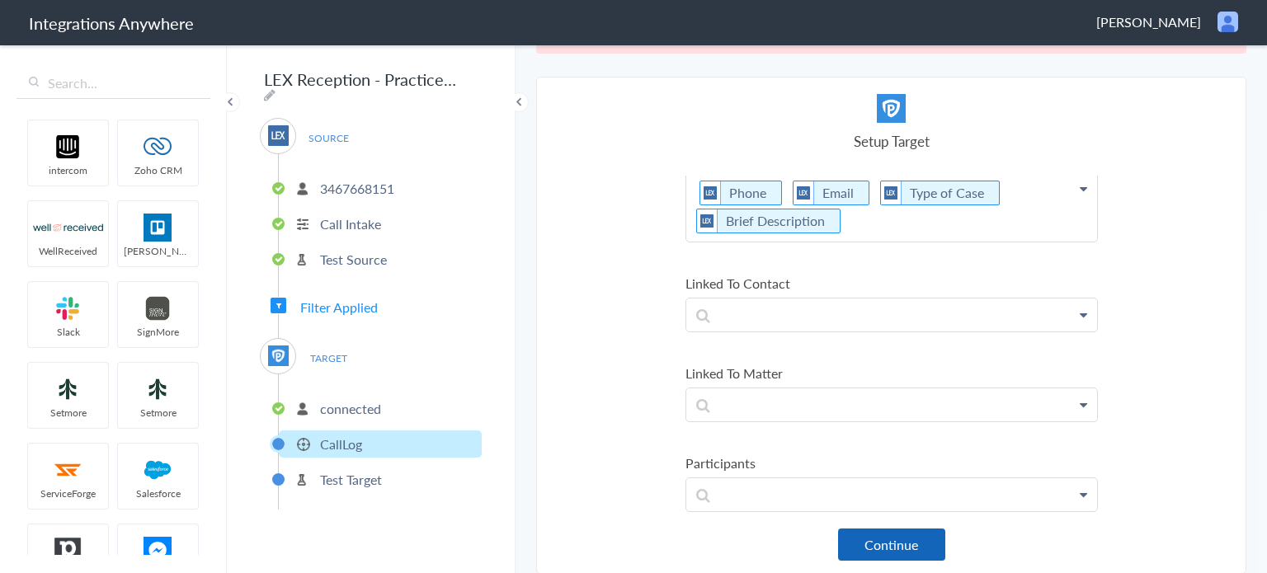
click at [887, 542] on button "Continue" at bounding box center [891, 545] width 107 height 32
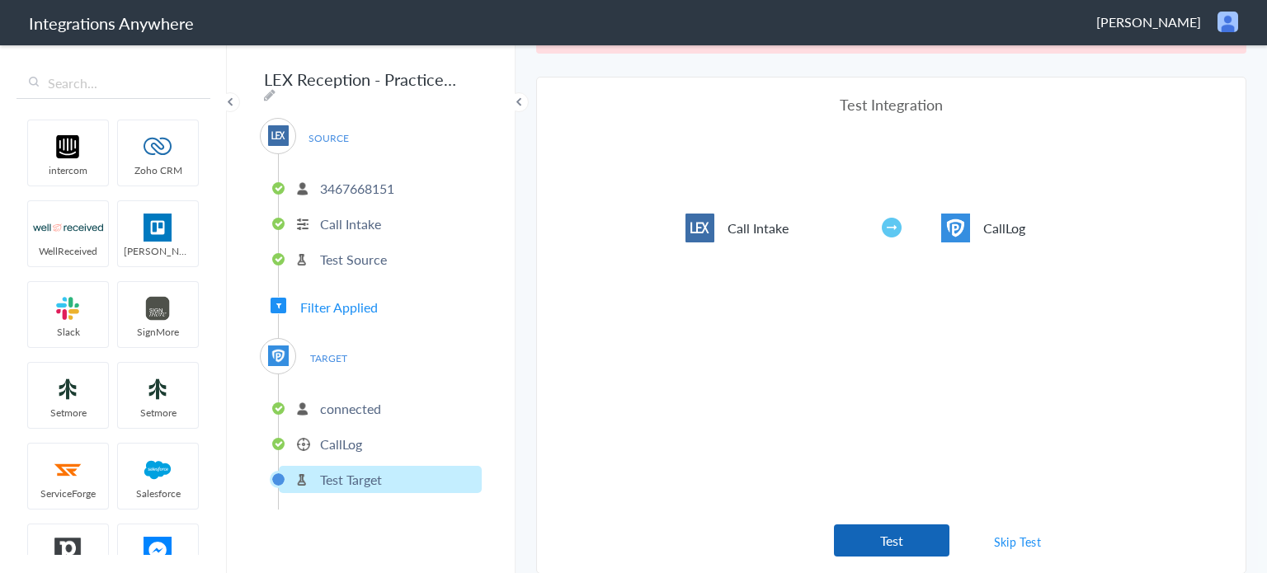
click at [901, 540] on button "Test" at bounding box center [891, 540] width 115 height 32
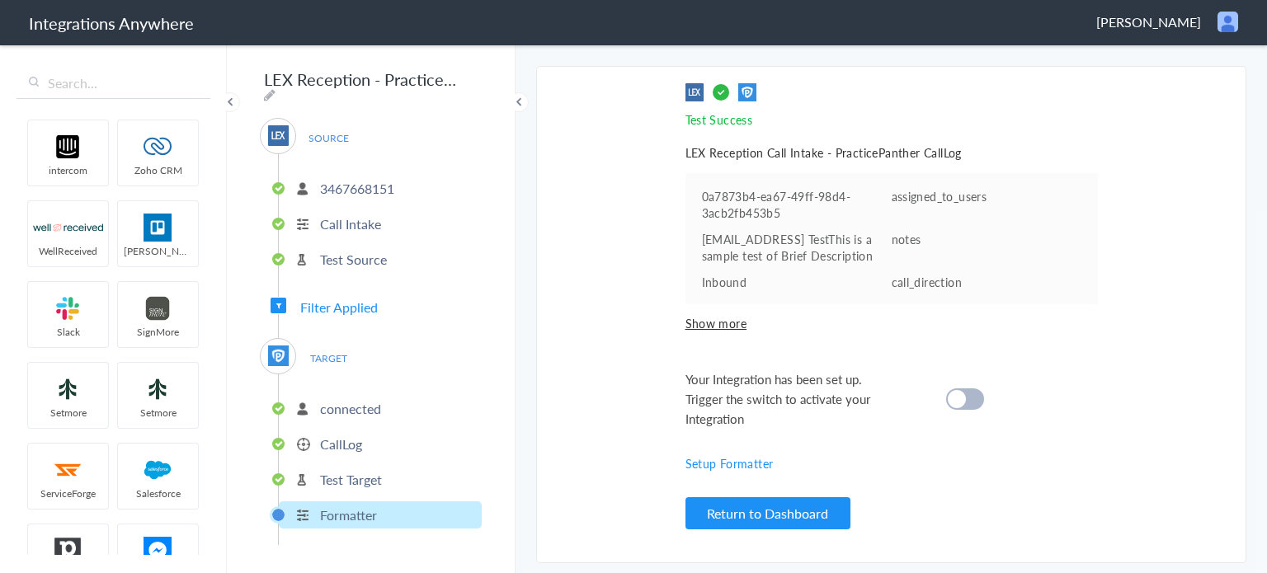
scroll to position [0, 0]
click at [973, 402] on div at bounding box center [965, 398] width 38 height 21
click at [804, 515] on button "Return to Dashboard" at bounding box center [767, 513] width 165 height 32
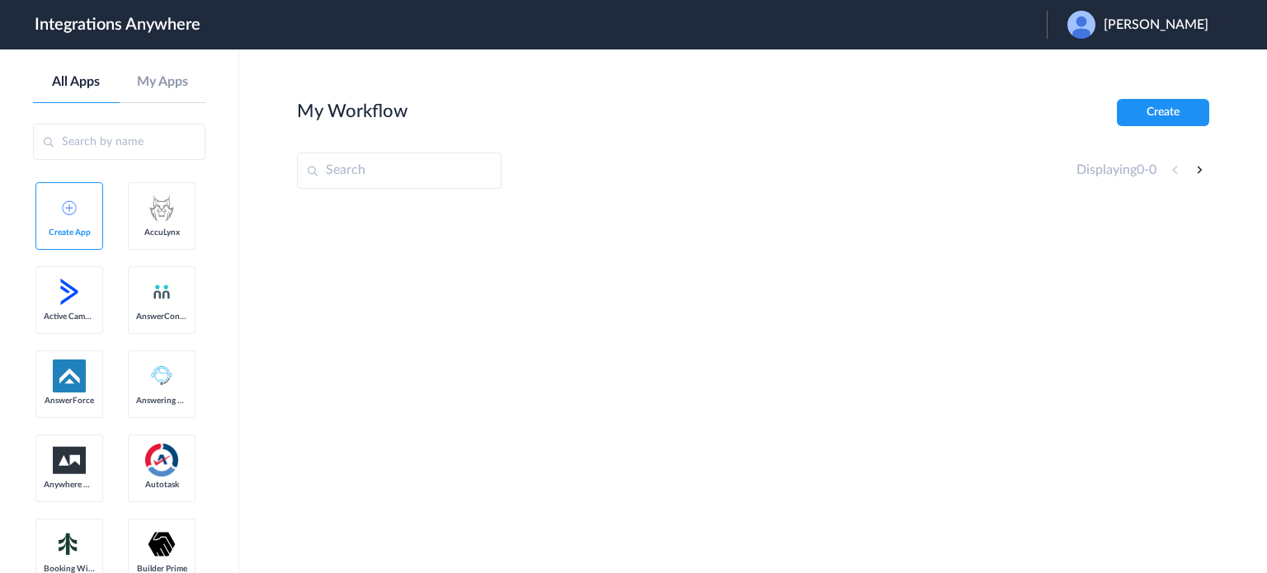
click at [1156, 28] on span "[PERSON_NAME]" at bounding box center [1155, 25] width 105 height 16
click at [1095, 72] on li "Logout" at bounding box center [1136, 67] width 178 height 31
click at [1002, 30] on span "Launch Account" at bounding box center [979, 24] width 94 height 13
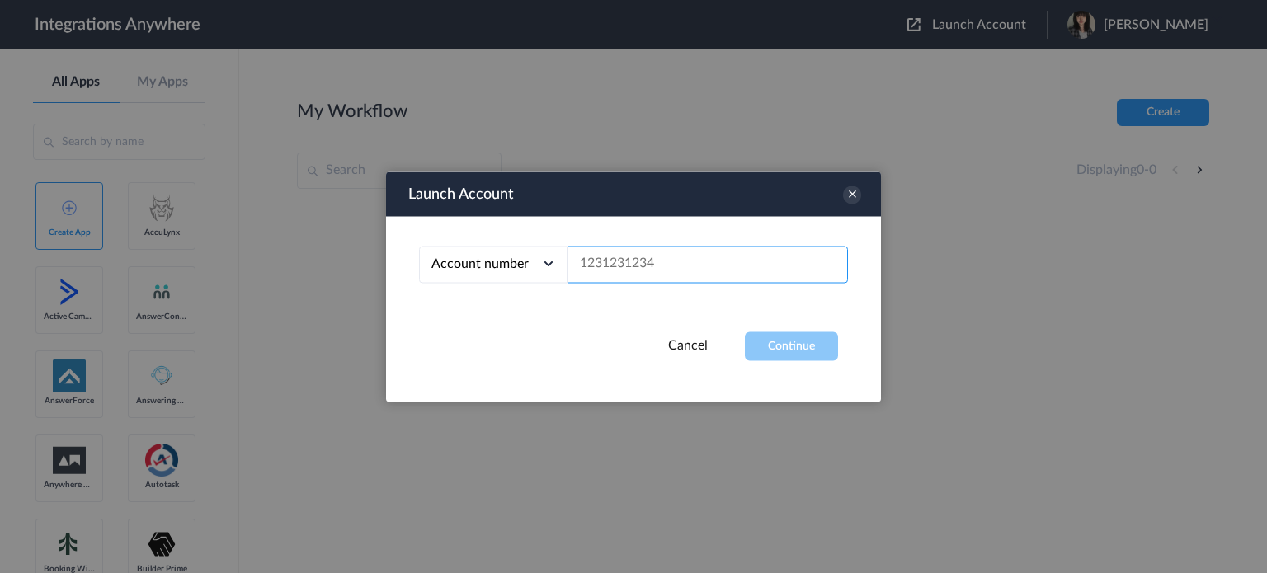
click at [700, 270] on input "text" at bounding box center [707, 264] width 280 height 37
paste input "3467668151"
type input "3467668151"
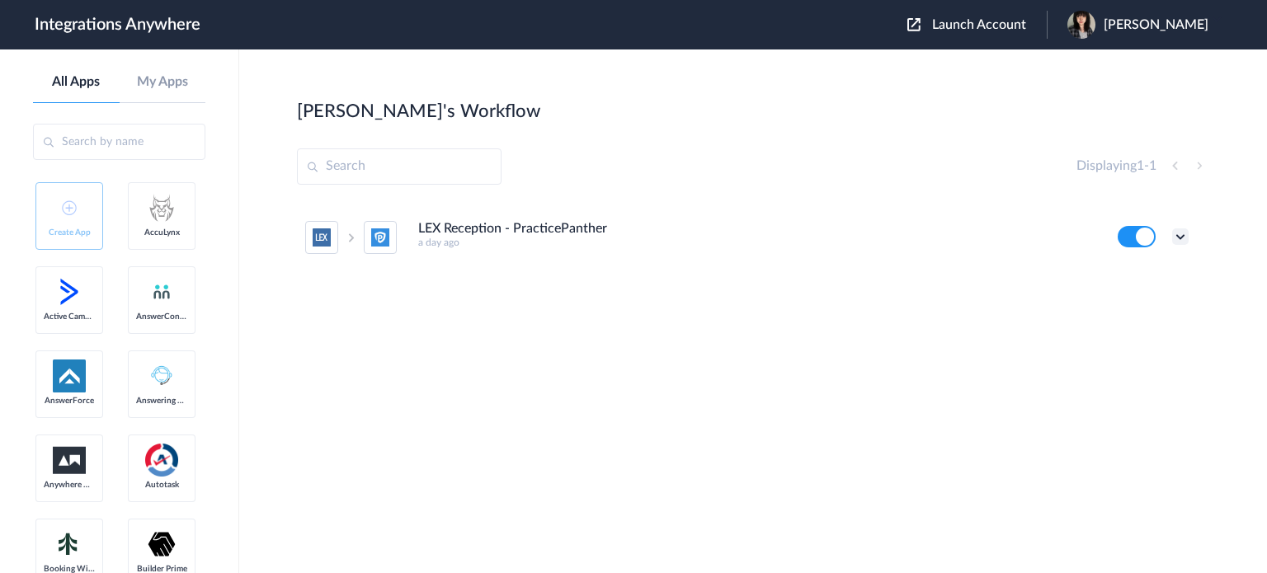
click at [1176, 244] on icon at bounding box center [1180, 236] width 16 height 16
click at [1159, 310] on link "Task history" at bounding box center [1133, 305] width 79 height 12
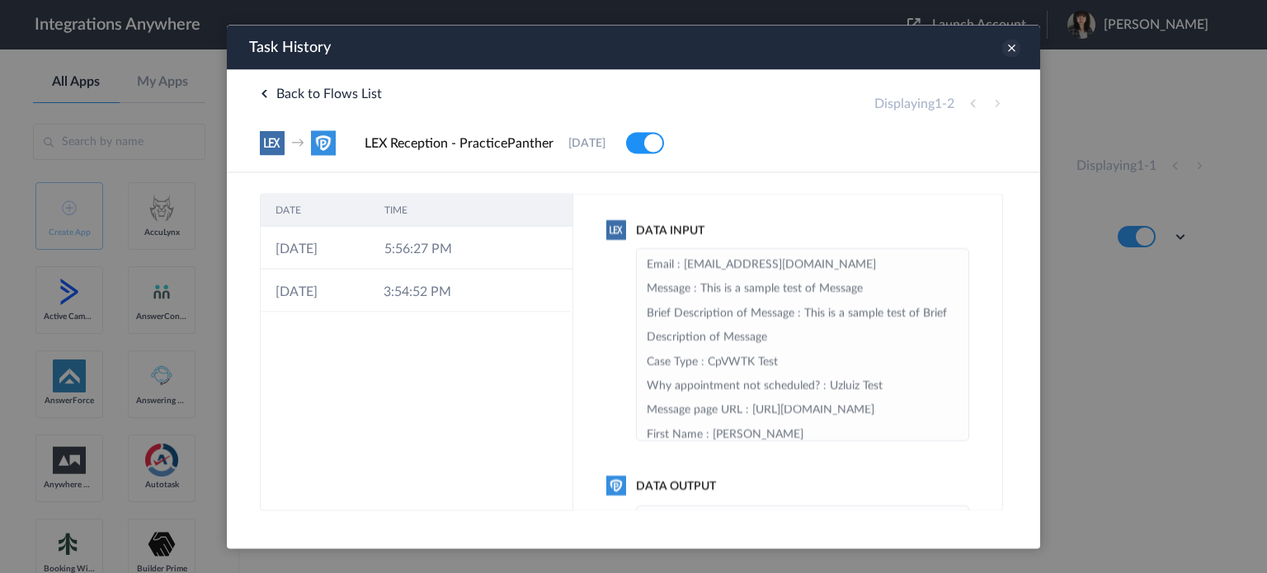
click at [1010, 51] on icon at bounding box center [1011, 48] width 18 height 18
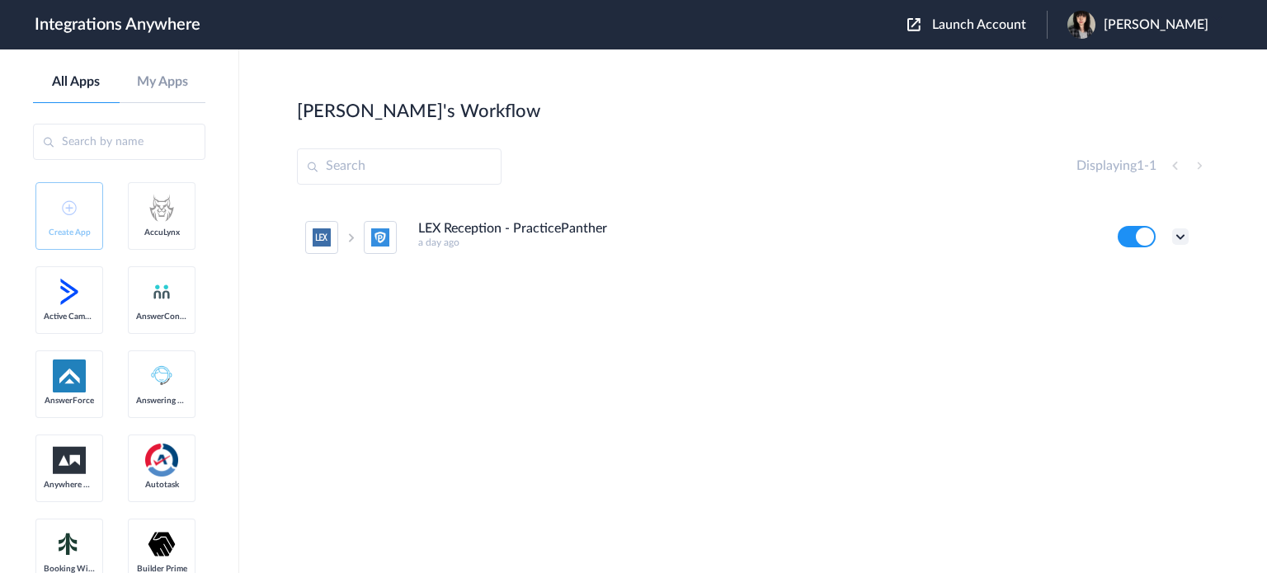
click at [1186, 238] on icon at bounding box center [1180, 236] width 16 height 16
click at [1151, 306] on link "Task history" at bounding box center [1133, 305] width 79 height 12
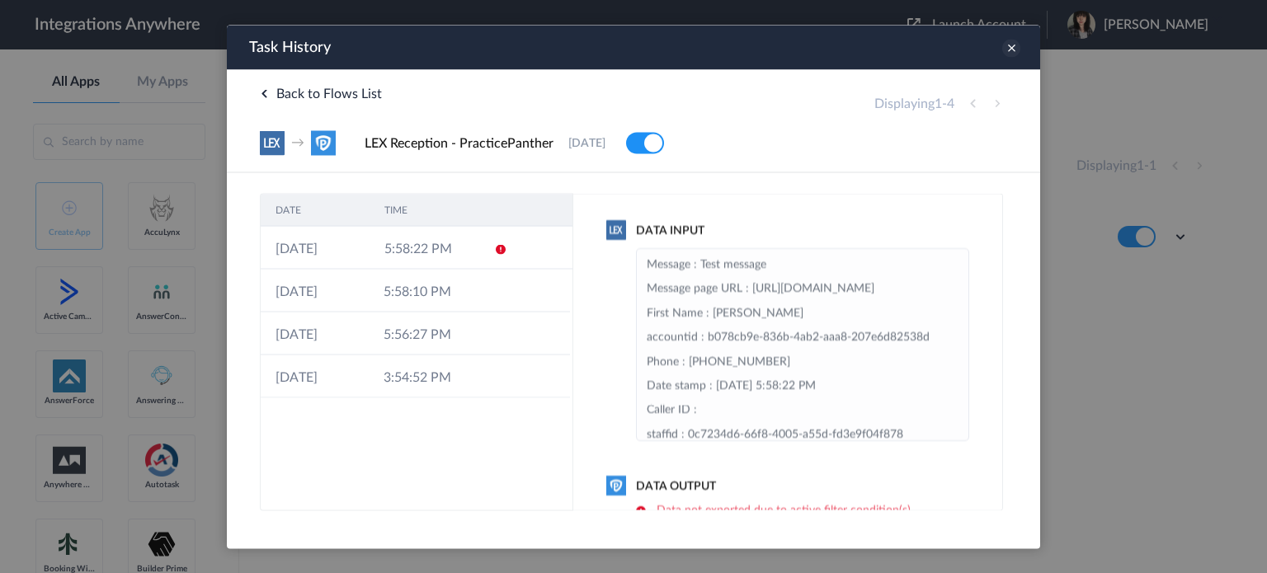
click at [1007, 47] on icon at bounding box center [1011, 48] width 18 height 18
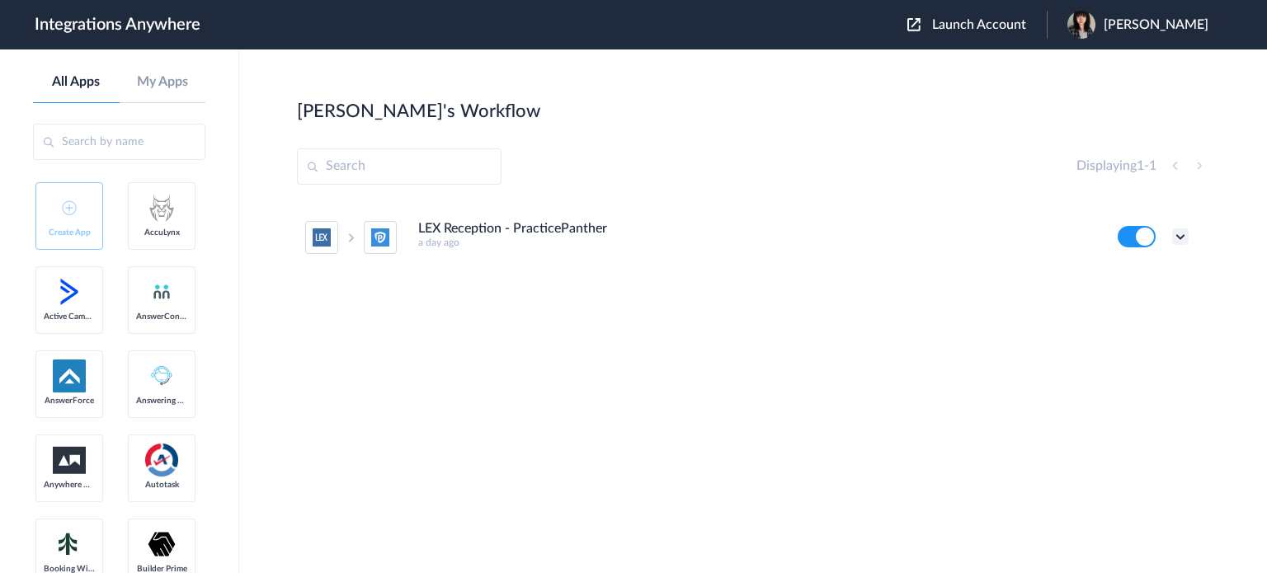
click at [1176, 241] on icon at bounding box center [1180, 236] width 16 height 16
click at [1141, 275] on li "Edit" at bounding box center [1134, 275] width 107 height 31
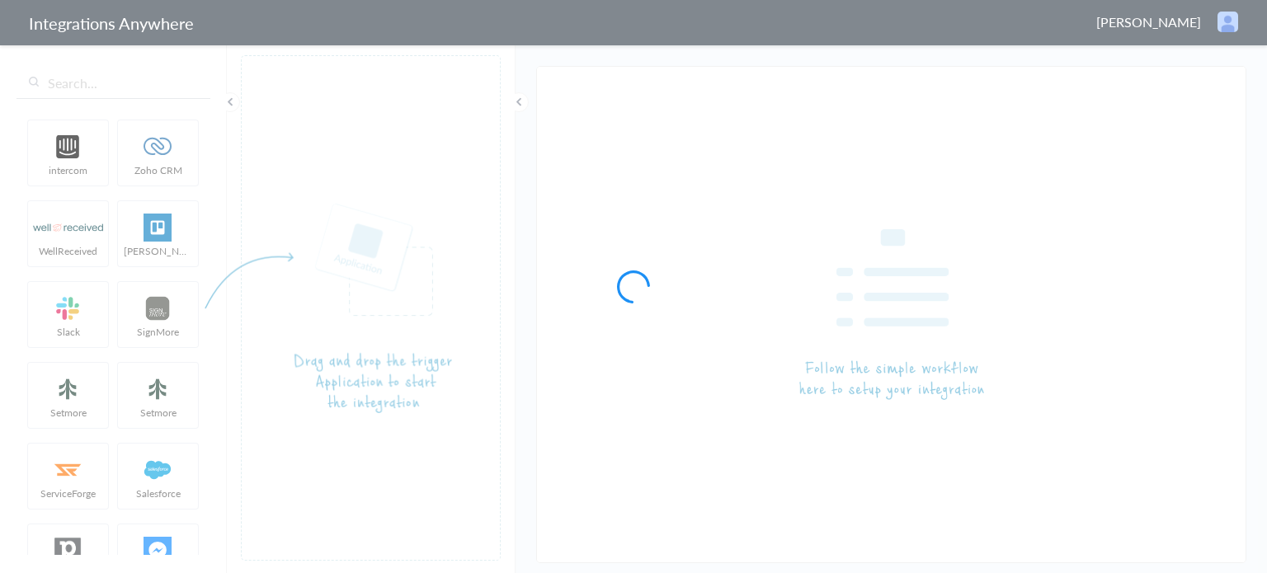
type input "LEX Reception - PracticePanther"
